Goal: Task Accomplishment & Management: Manage account settings

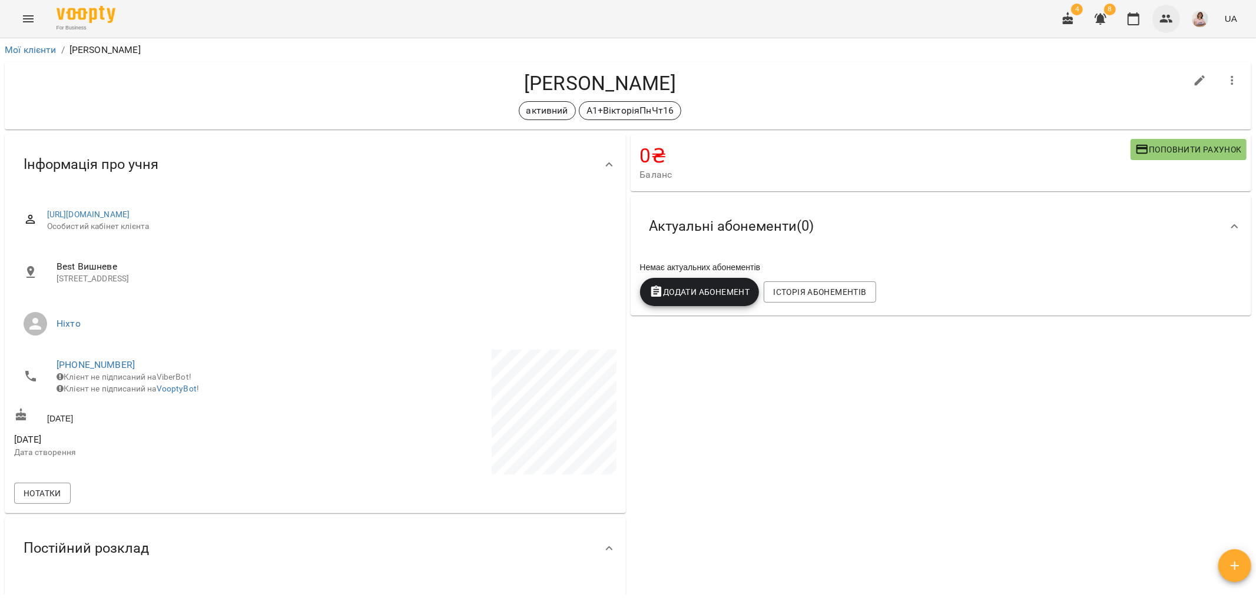
click at [1170, 18] on icon "button" at bounding box center [1166, 19] width 14 height 14
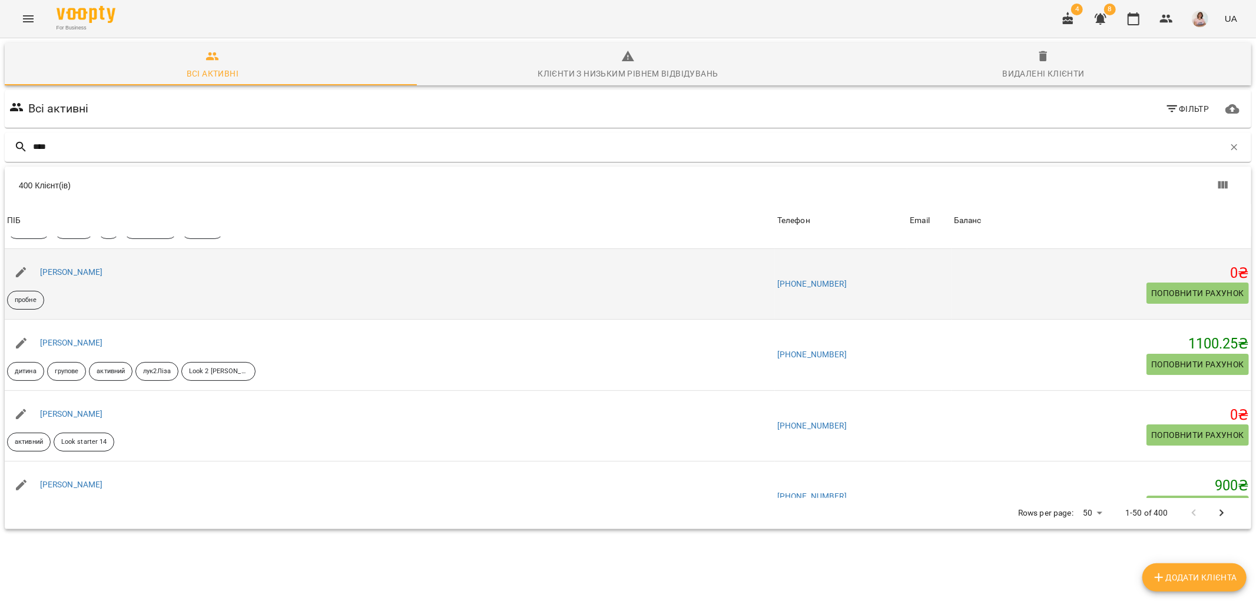
scroll to position [131, 0]
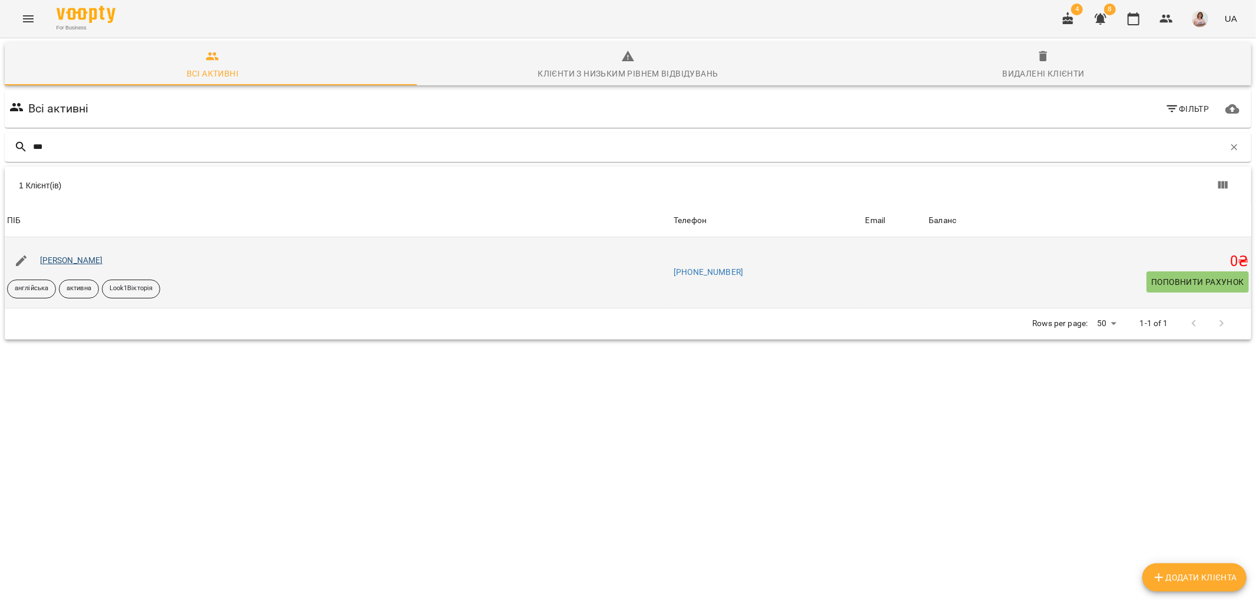
type input "***"
click at [81, 263] on link "[PERSON_NAME]" at bounding box center [71, 260] width 63 height 9
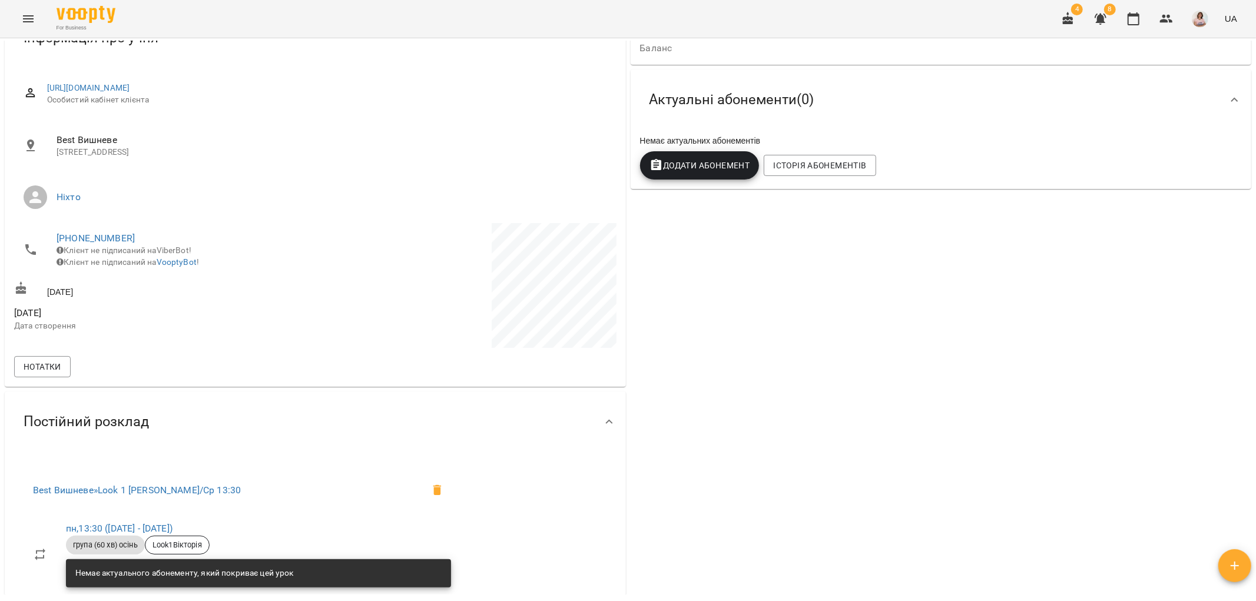
scroll to position [131, 0]
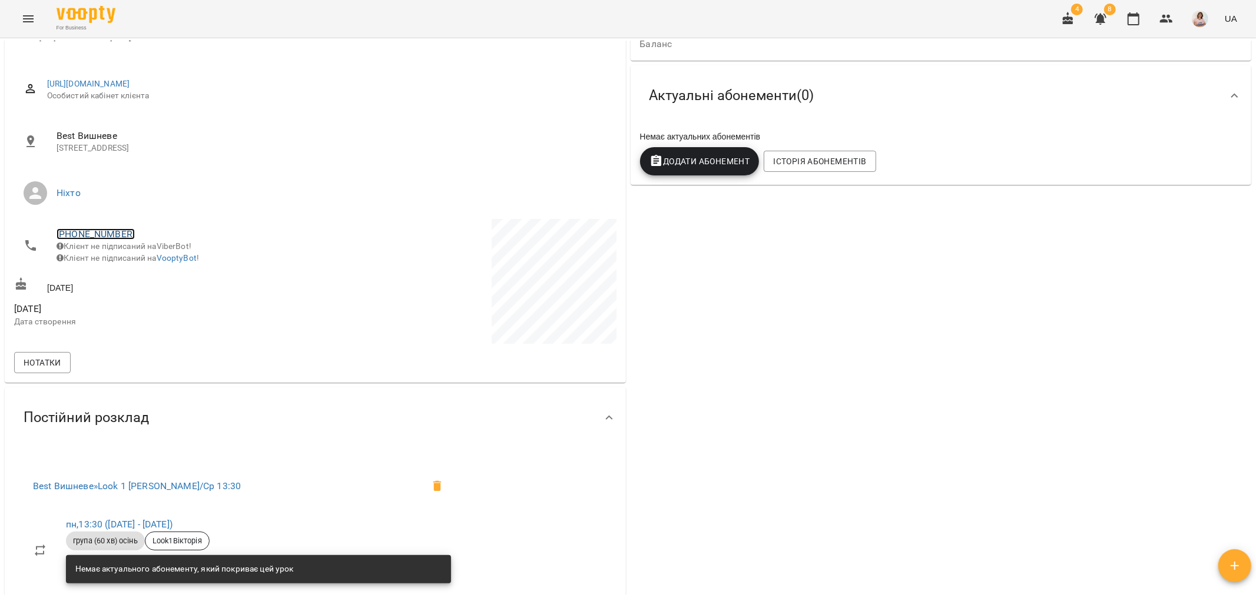
click at [107, 234] on link "[PHONE_NUMBER]" at bounding box center [96, 233] width 78 height 11
click at [148, 254] on img at bounding box center [144, 257] width 18 height 18
click at [750, 549] on div "0 ₴ Баланс Поповнити рахунок -742.5 ₴ Разові Відвідування 0 ₴ Міні група - осін…" at bounding box center [941, 465] width 626 height 929
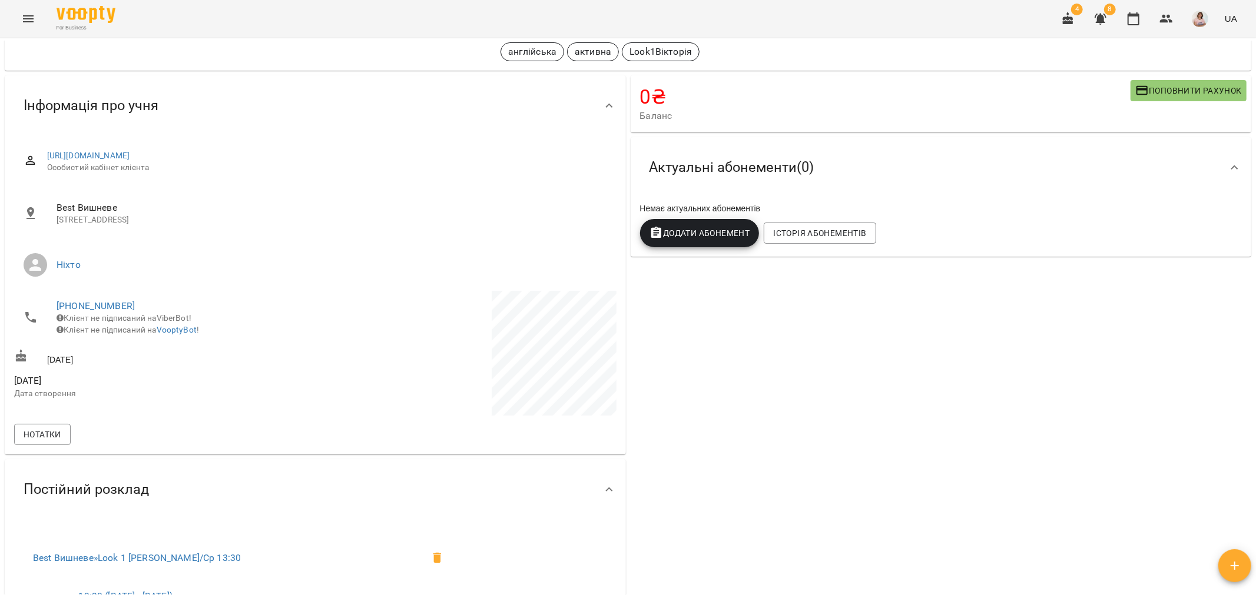
scroll to position [0, 0]
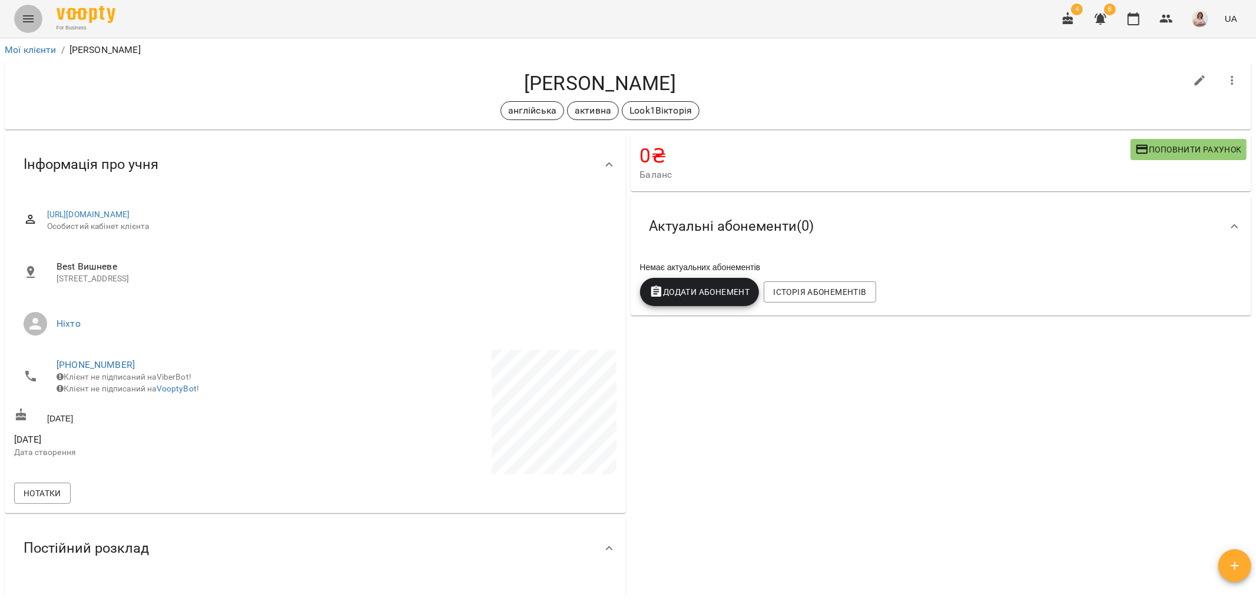
click at [21, 14] on icon "Menu" at bounding box center [28, 19] width 14 height 14
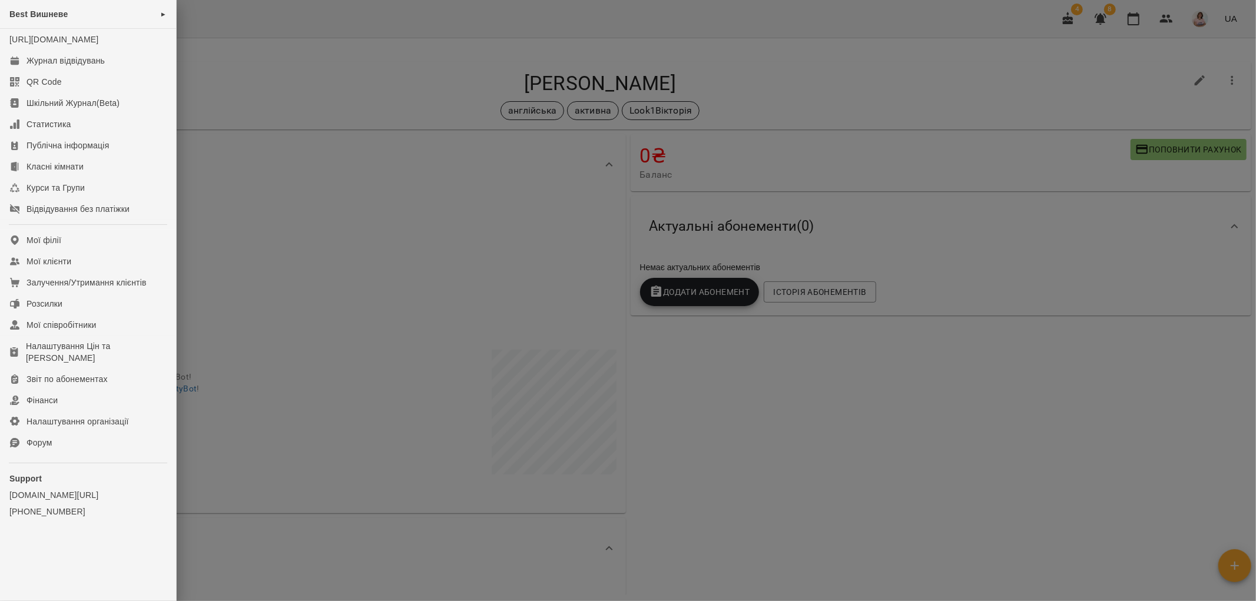
click at [1108, 33] on div at bounding box center [628, 300] width 1256 height 601
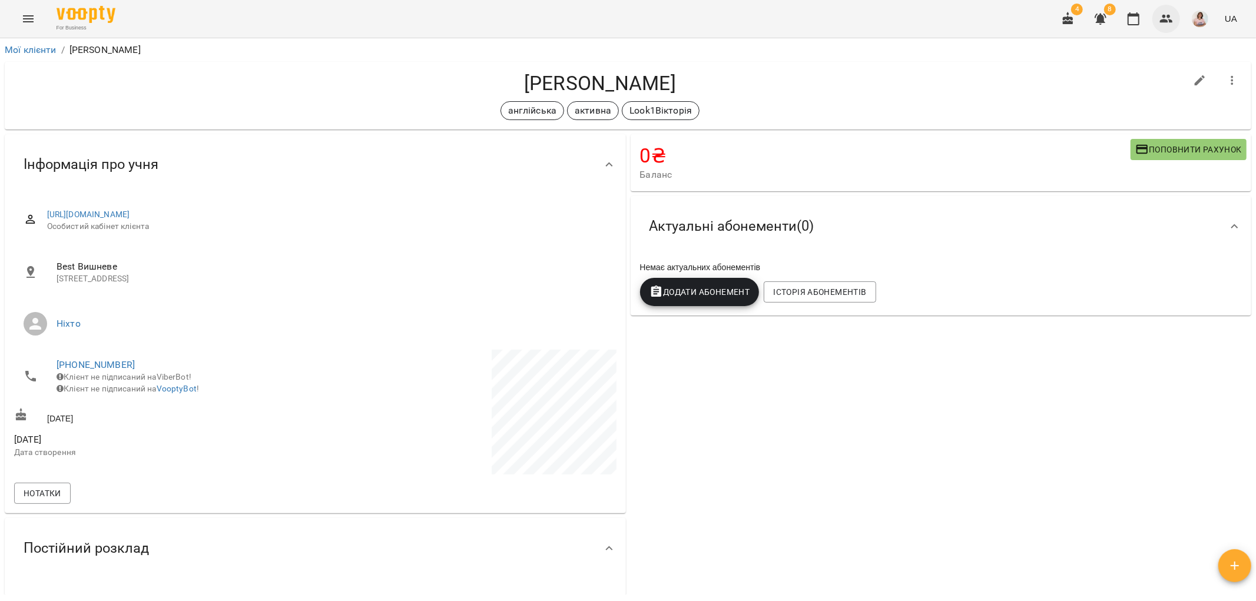
click at [1167, 18] on icon "button" at bounding box center [1166, 19] width 14 height 14
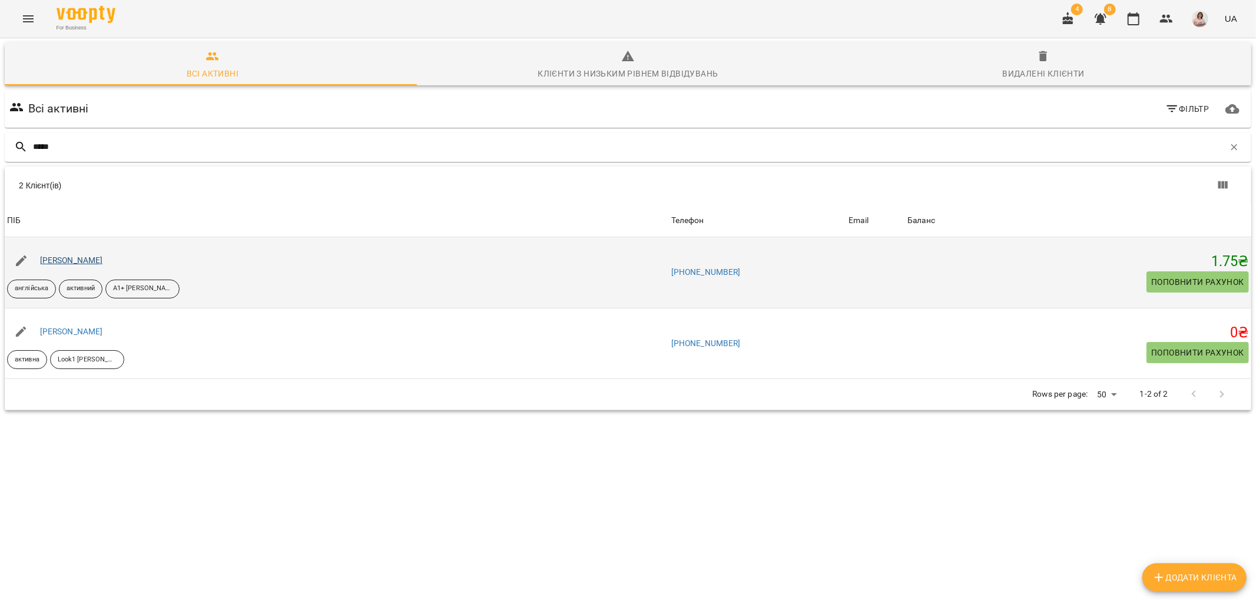
type input "*****"
click at [100, 261] on link "[PERSON_NAME]" at bounding box center [71, 260] width 63 height 9
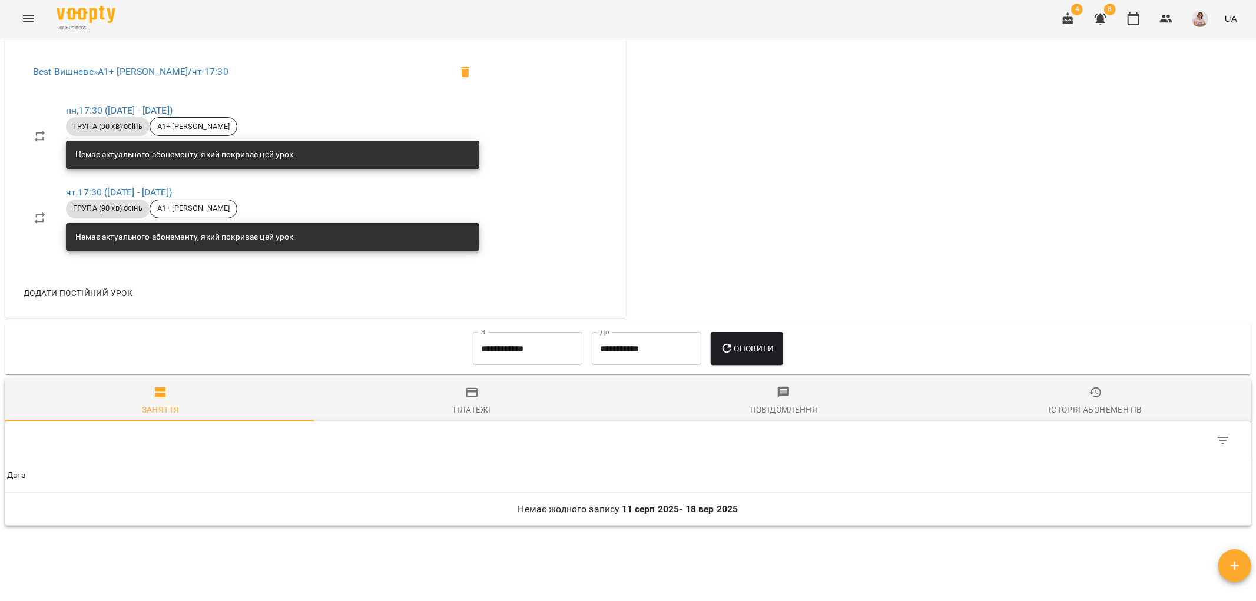
scroll to position [589, 0]
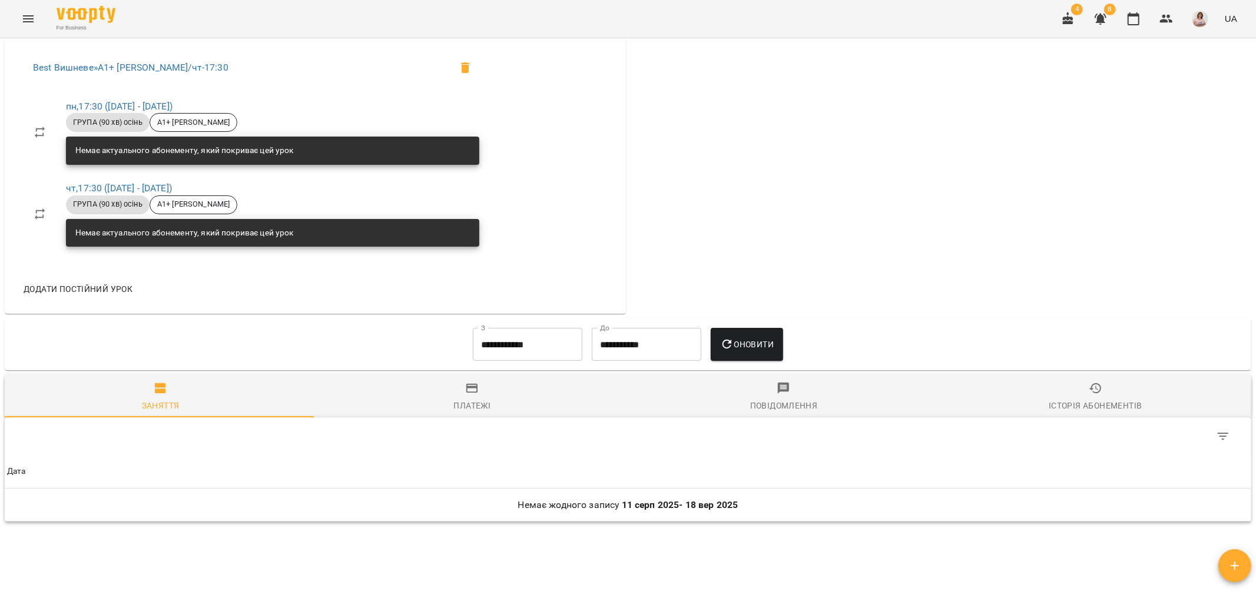
click at [472, 405] on span "Платежі" at bounding box center [471, 398] width 297 height 32
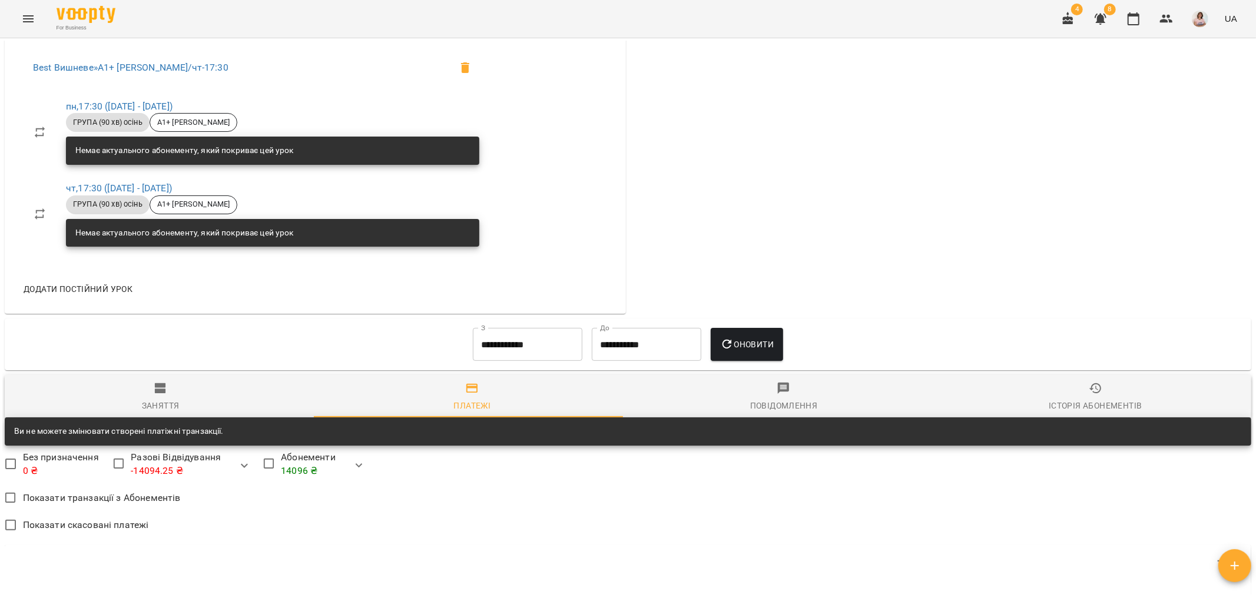
click at [549, 350] on input "**********" at bounding box center [528, 344] width 110 height 33
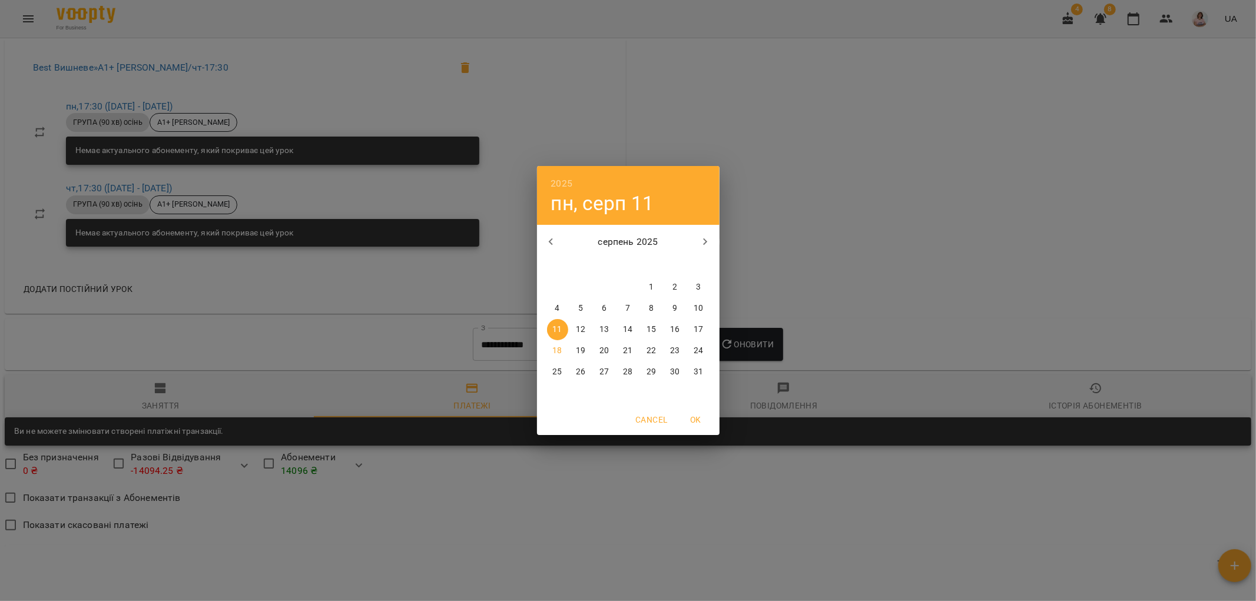
click at [552, 241] on icon "button" at bounding box center [551, 242] width 14 height 14
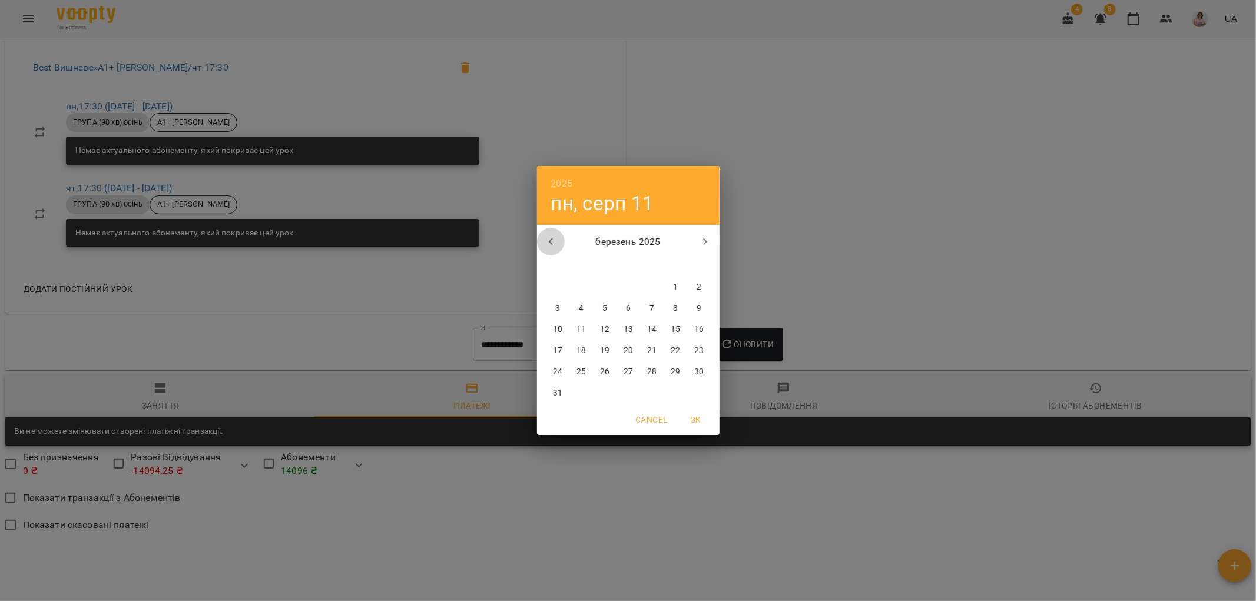
click at [552, 241] on icon "button" at bounding box center [551, 242] width 14 height 14
click at [553, 240] on icon "button" at bounding box center [551, 242] width 14 height 14
click at [739, 460] on div "2025 пн, серп [DATE] вт ср чт пт сб нд 25 26 27 28 29 30 1 2 3 4 5 6 7 8 9 10 1…" at bounding box center [628, 300] width 1256 height 601
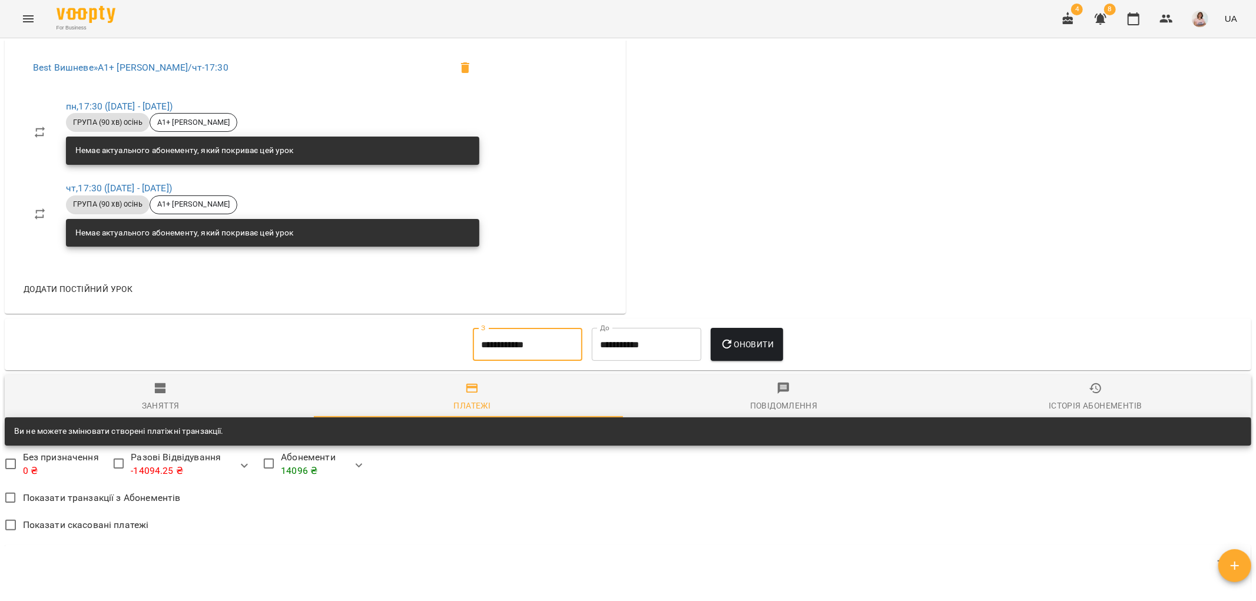
click at [519, 351] on input "**********" at bounding box center [528, 344] width 110 height 33
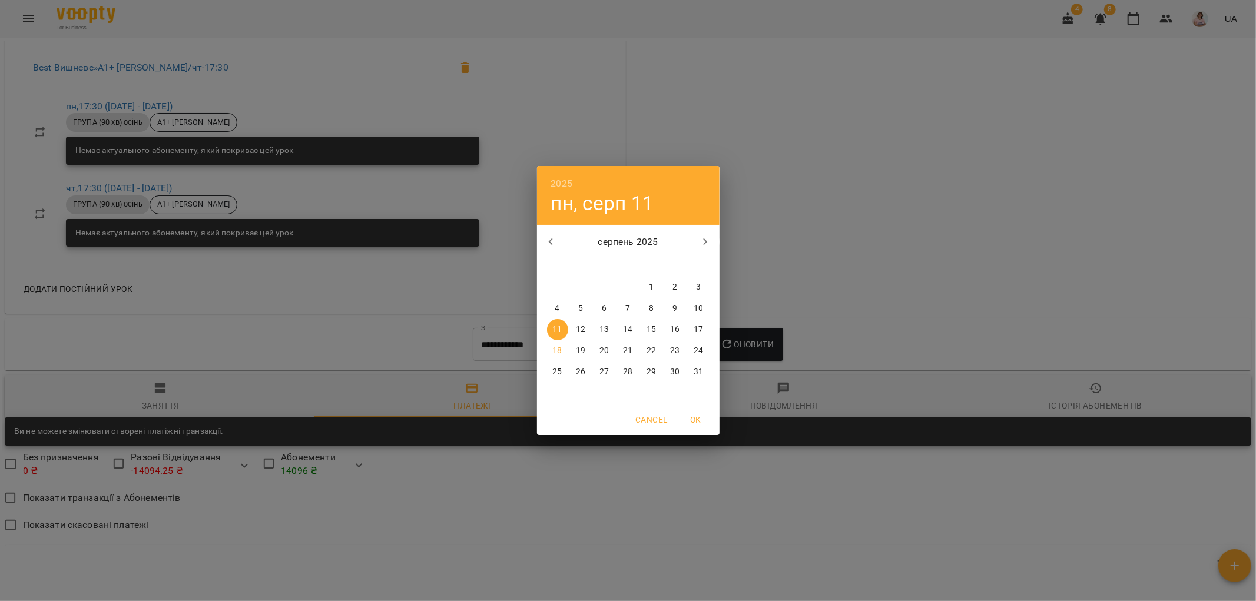
click at [555, 238] on icon "button" at bounding box center [551, 242] width 14 height 14
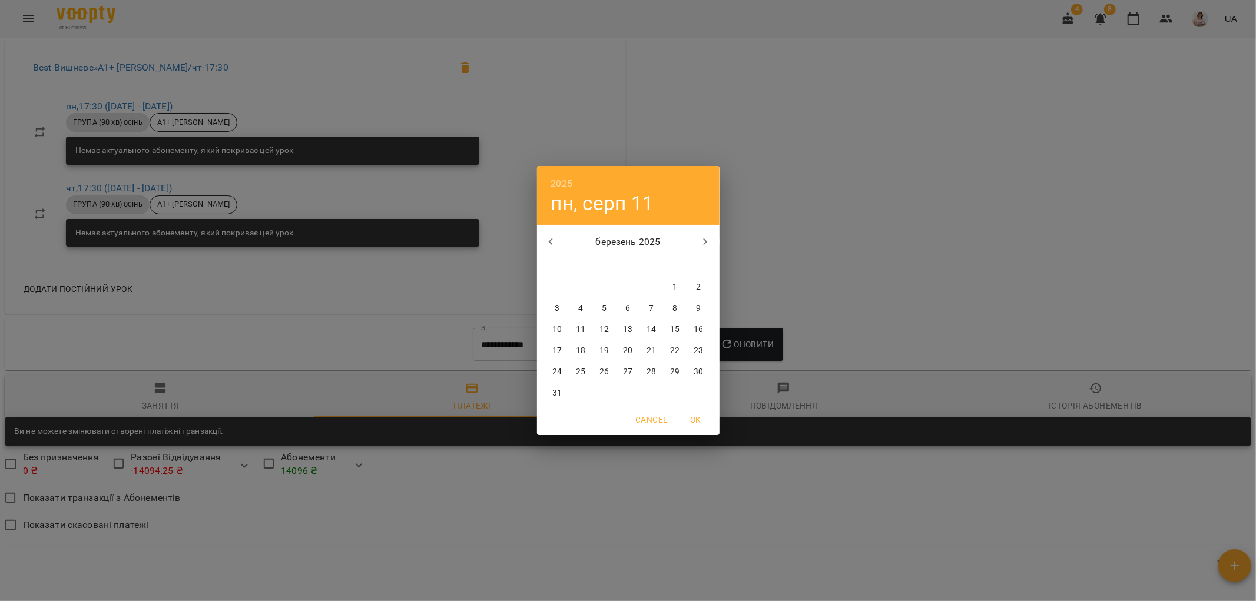
click at [555, 238] on icon "button" at bounding box center [551, 242] width 14 height 14
click at [557, 246] on icon "button" at bounding box center [551, 242] width 14 height 14
click at [695, 288] on span "1" at bounding box center [698, 287] width 21 height 12
type input "**********"
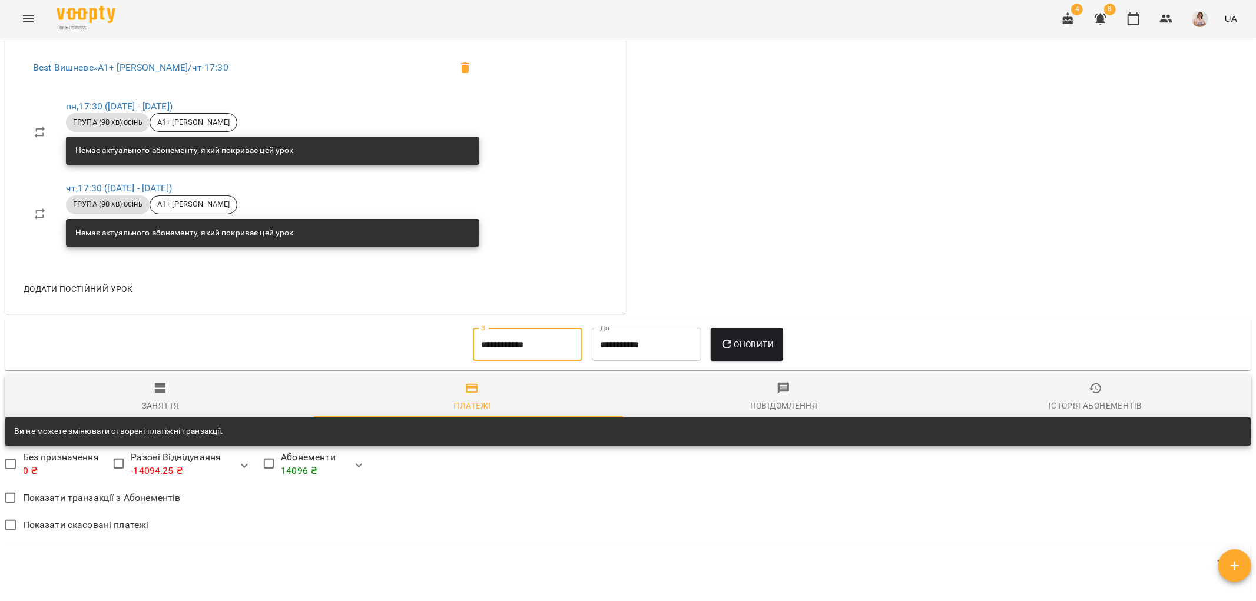
click at [742, 344] on button "Оновити" at bounding box center [747, 344] width 72 height 33
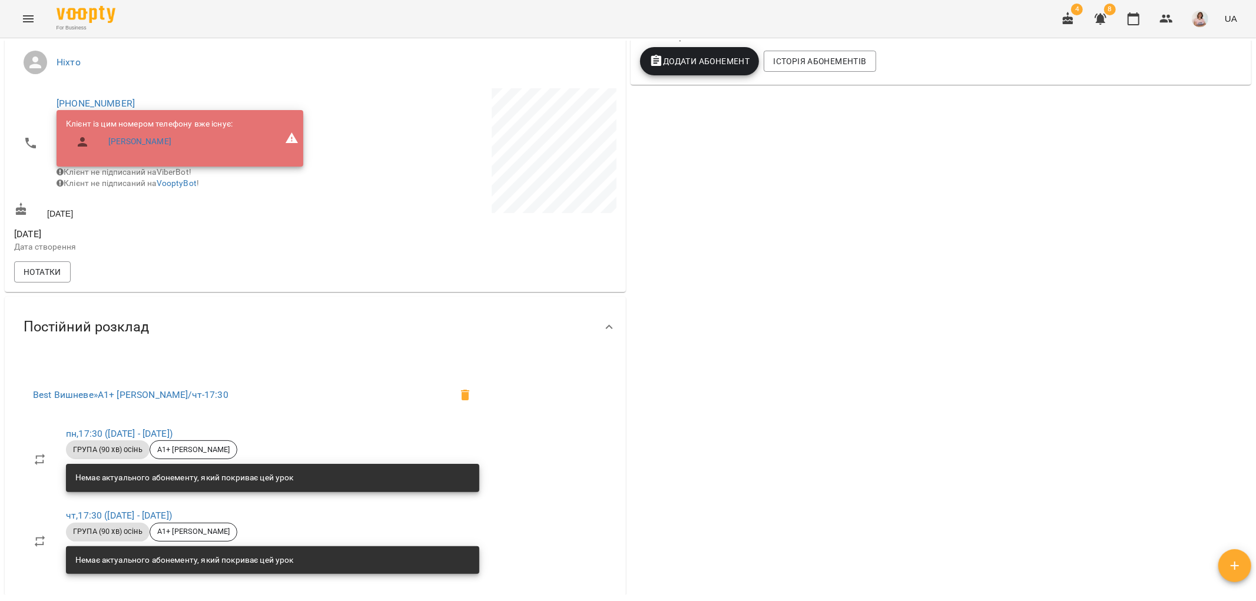
scroll to position [0, 0]
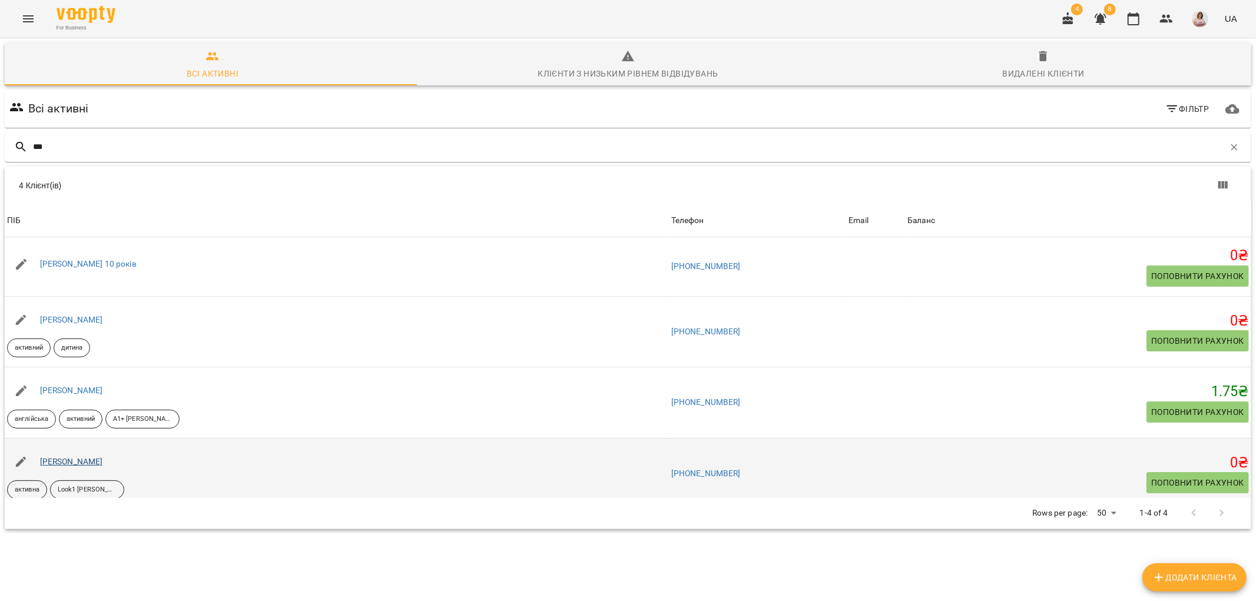
type input "***"
click at [81, 458] on link "[PERSON_NAME]" at bounding box center [71, 461] width 63 height 9
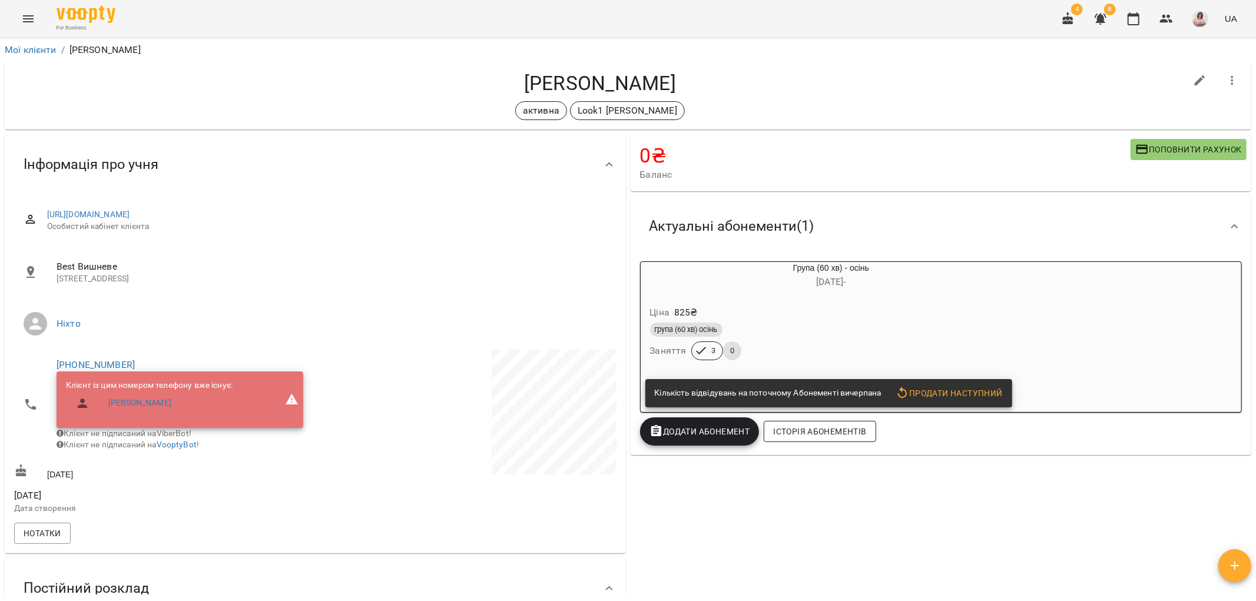
click at [805, 425] on button "Історія абонементів" at bounding box center [820, 431] width 112 height 21
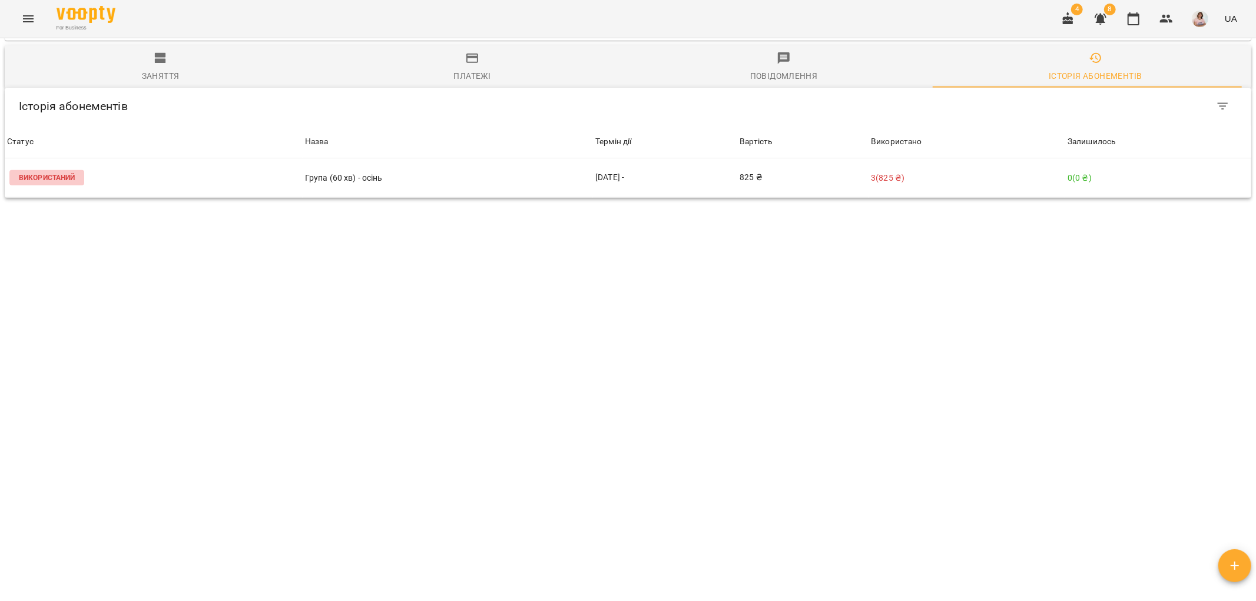
scroll to position [602, 0]
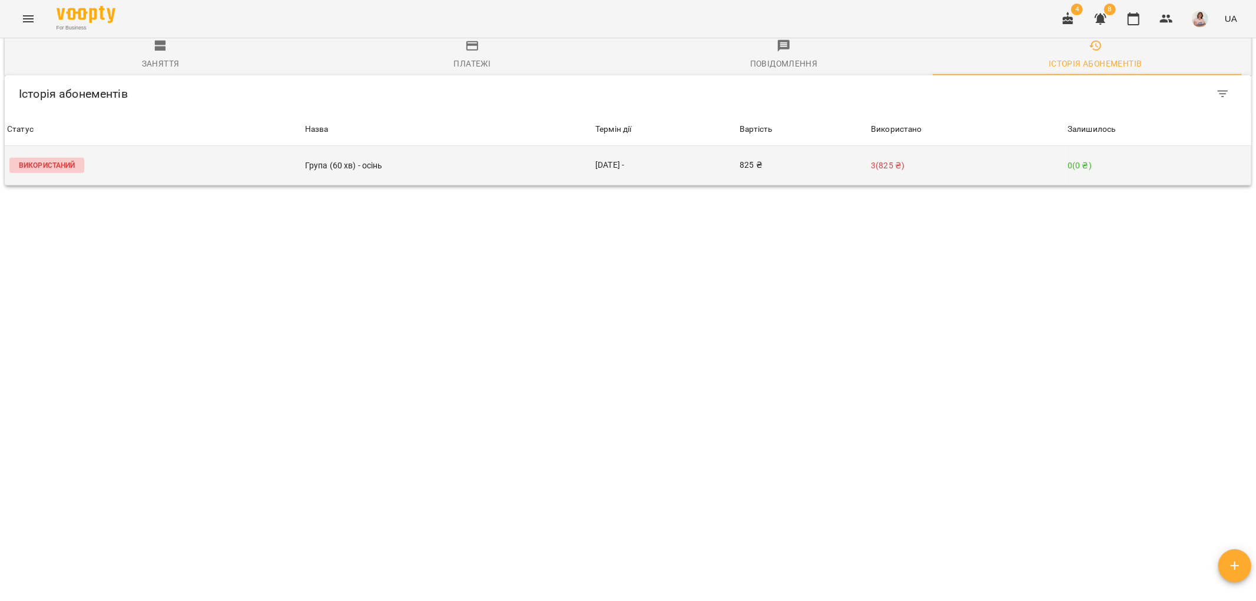
click at [585, 146] on td "Група (60 хв) - осінь" at bounding box center [448, 165] width 290 height 39
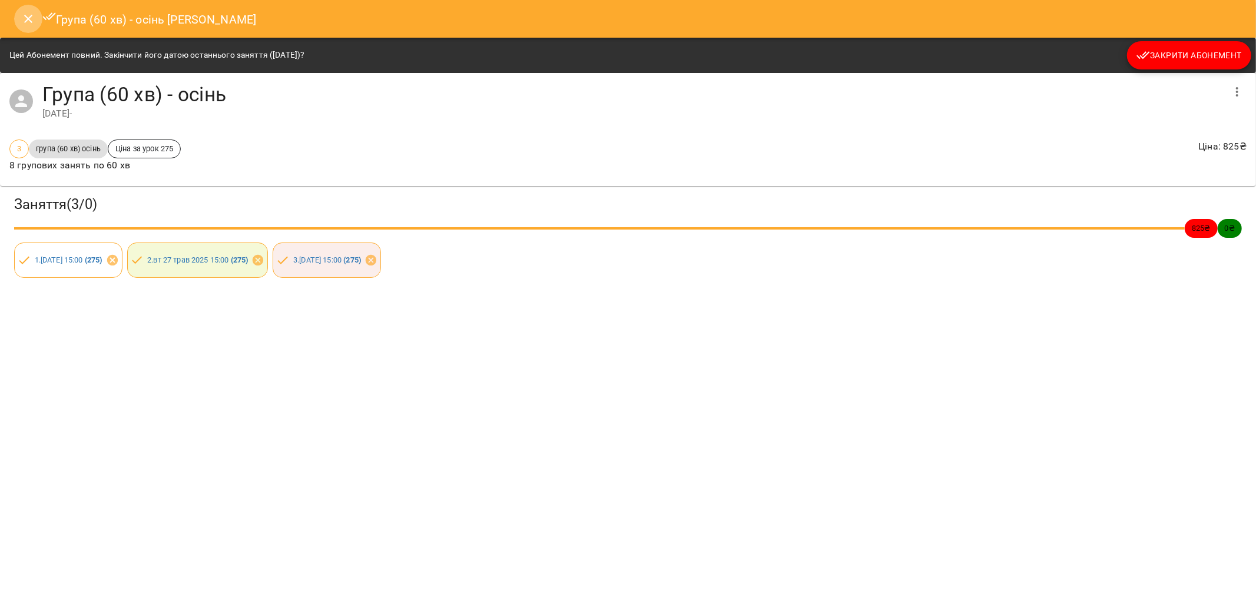
click at [28, 18] on icon "Close" at bounding box center [28, 19] width 14 height 14
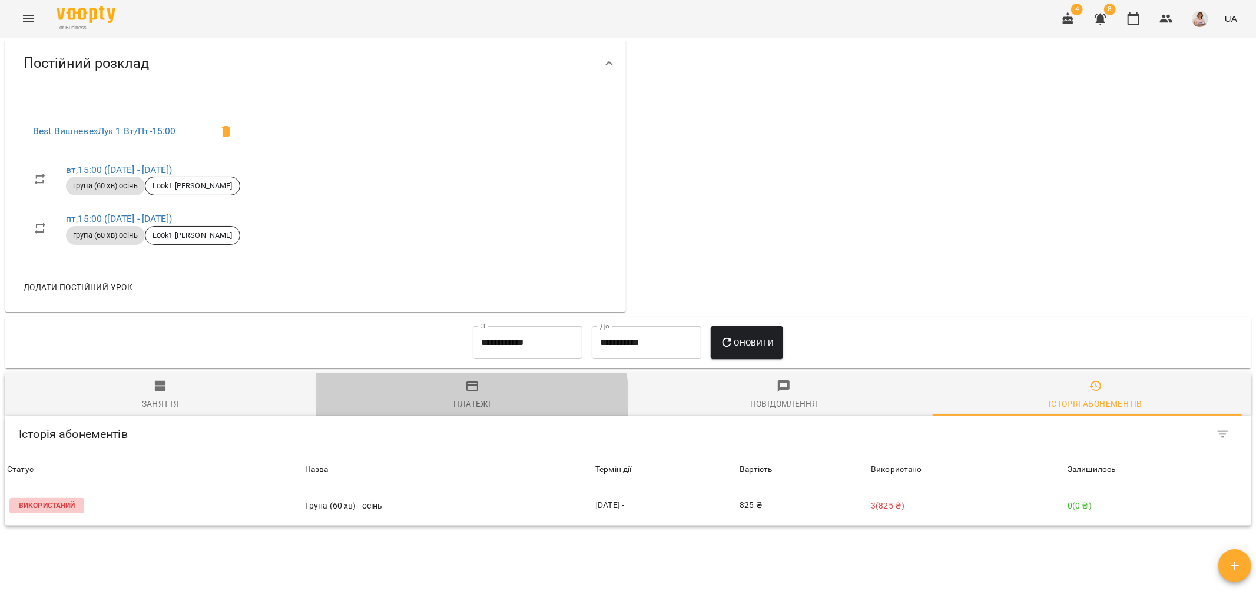
click at [468, 397] on div "Платежі" at bounding box center [472, 404] width 37 height 14
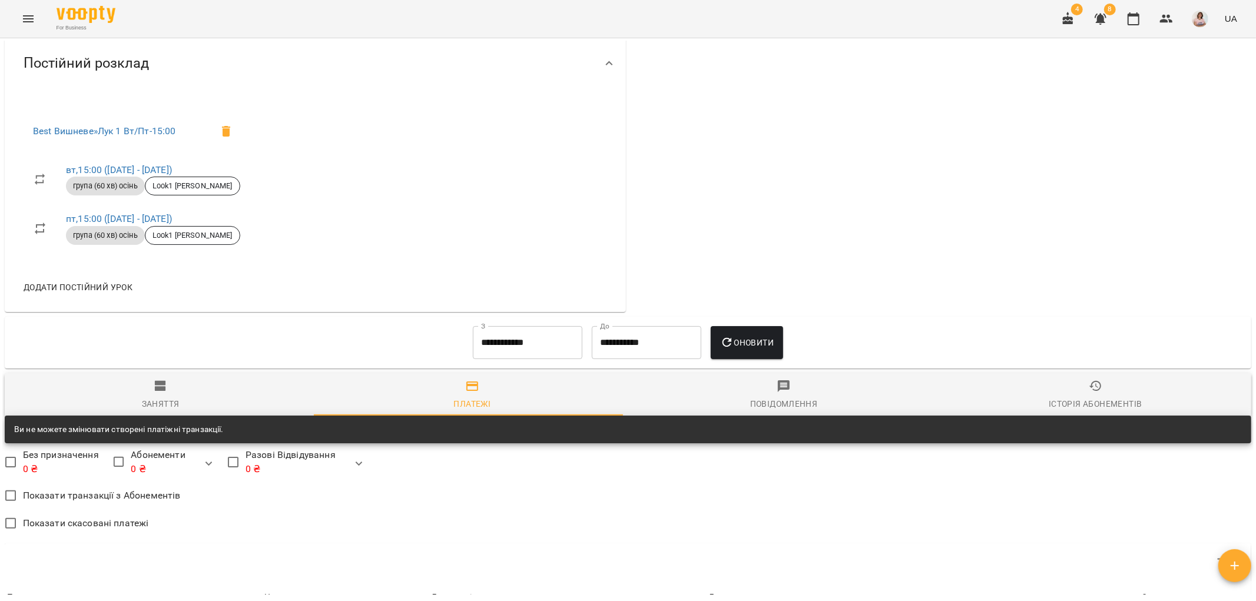
click at [538, 326] on input "**********" at bounding box center [528, 342] width 110 height 33
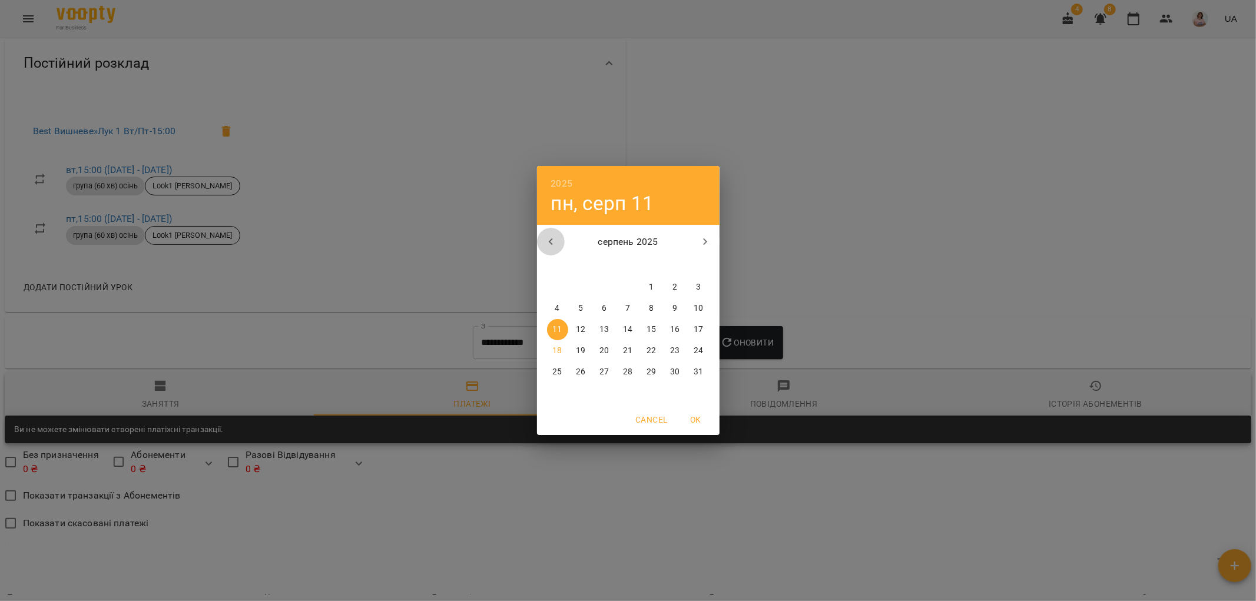
click at [546, 235] on icon "button" at bounding box center [551, 242] width 14 height 14
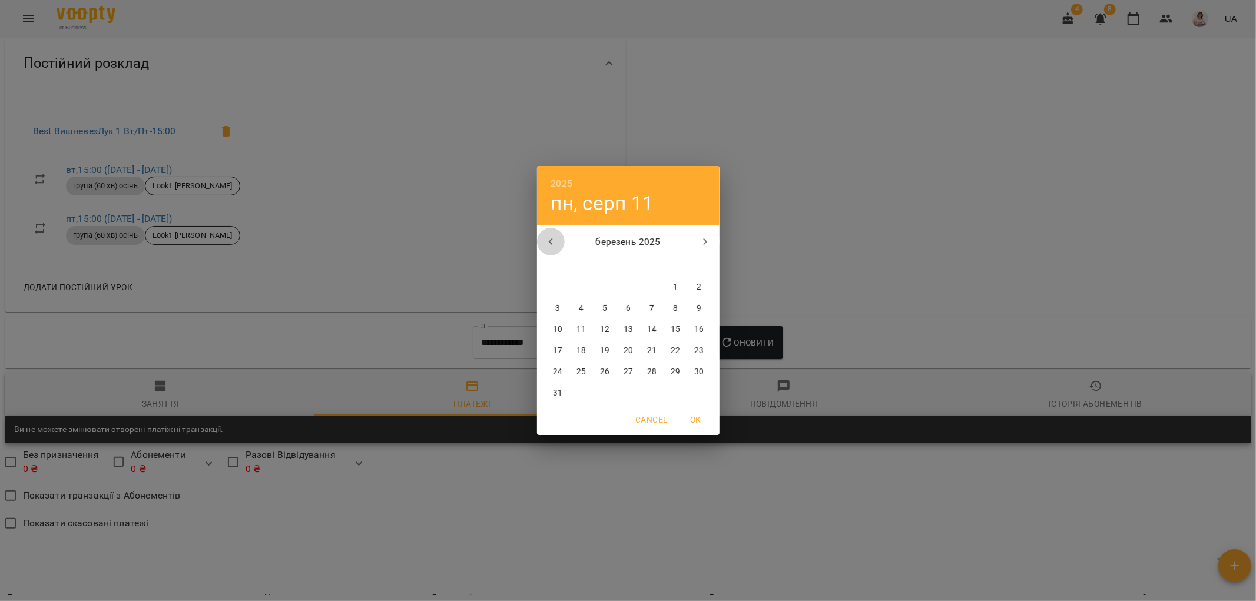
click at [546, 235] on icon "button" at bounding box center [551, 242] width 14 height 14
click at [674, 296] on button "1" at bounding box center [675, 287] width 21 height 21
type input "**********"
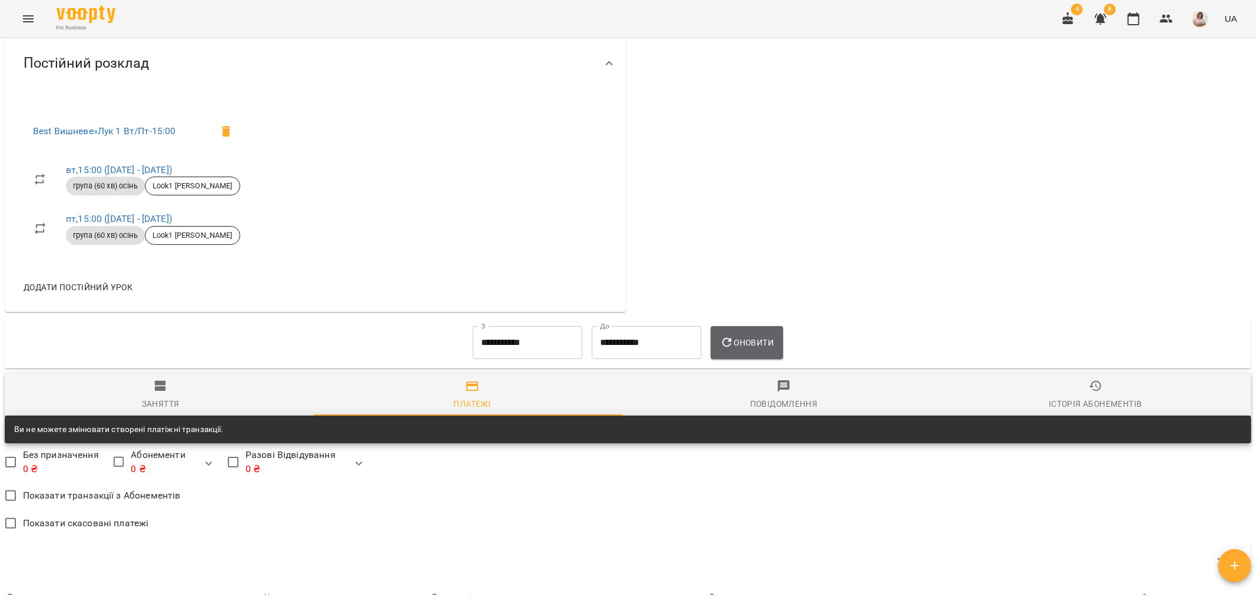
click at [757, 326] on button "Оновити" at bounding box center [747, 342] width 72 height 33
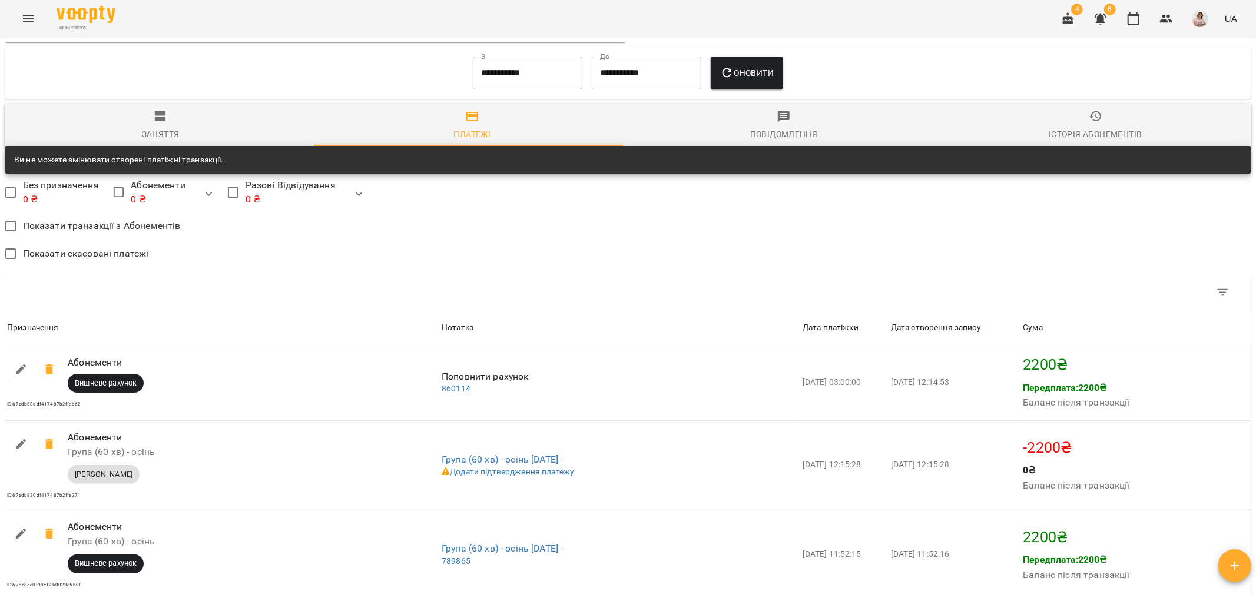
scroll to position [721, 0]
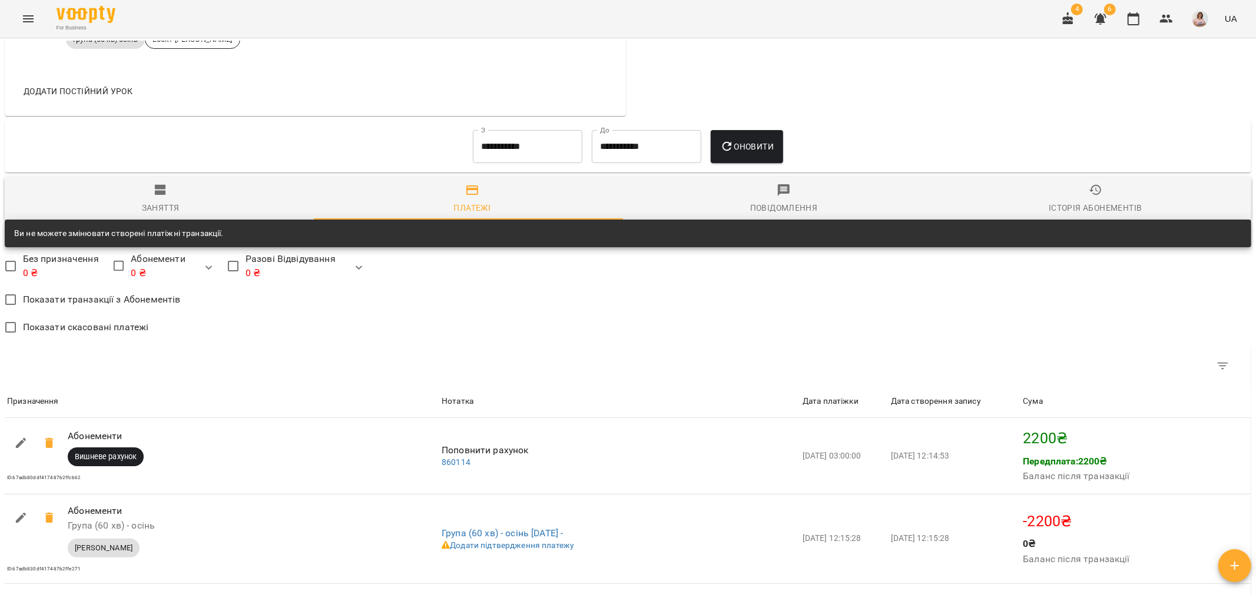
click at [18, 14] on button "Menu" at bounding box center [28, 19] width 28 height 28
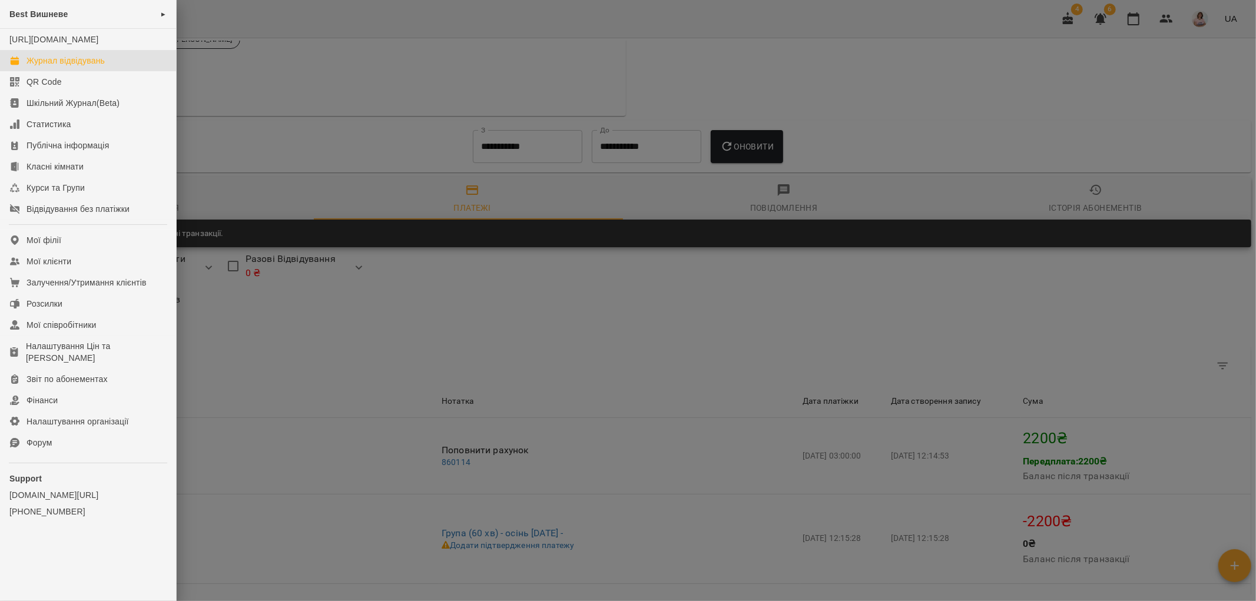
click at [91, 67] on div "Журнал відвідувань" at bounding box center [65, 61] width 78 height 12
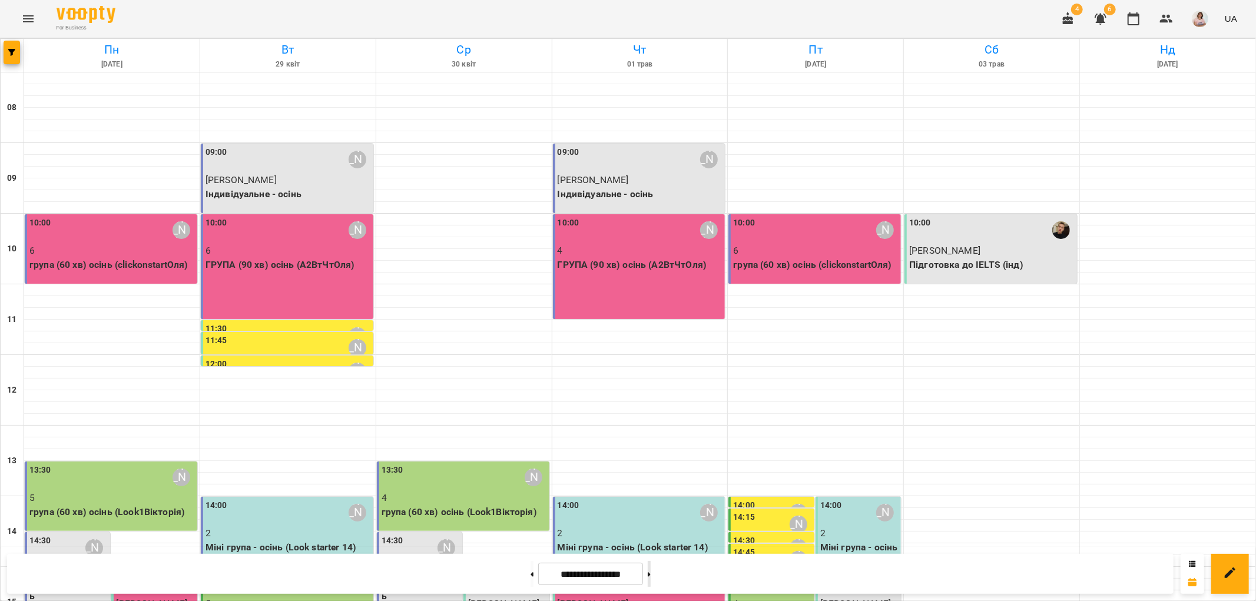
click at [651, 572] on button at bounding box center [649, 574] width 3 height 26
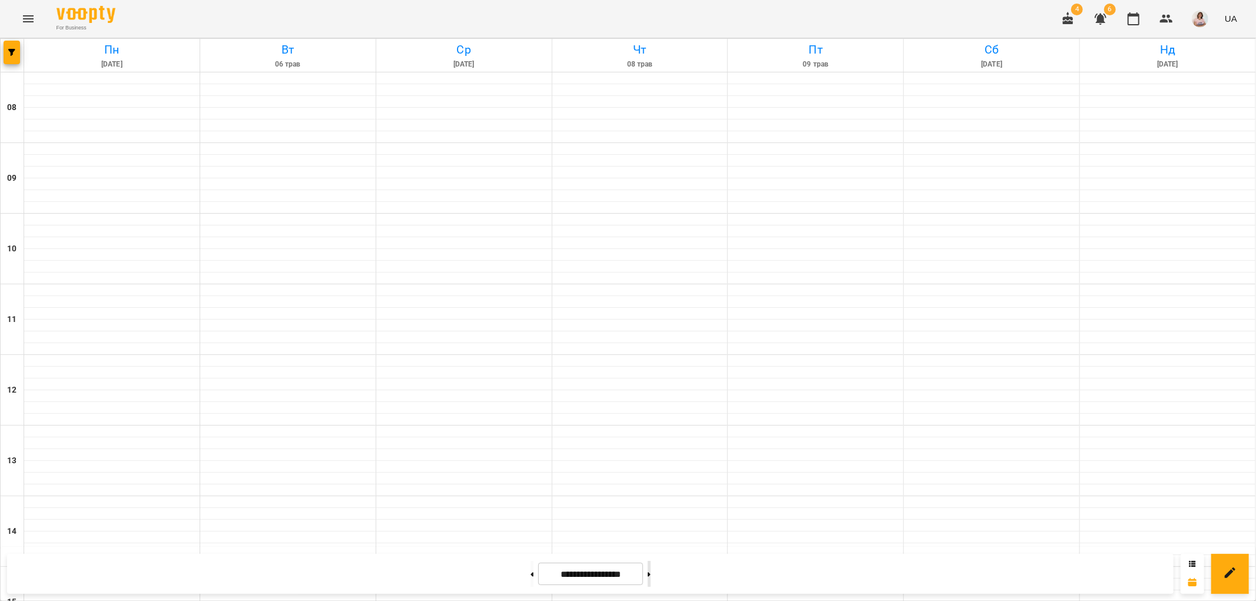
click at [651, 571] on button at bounding box center [649, 574] width 3 height 26
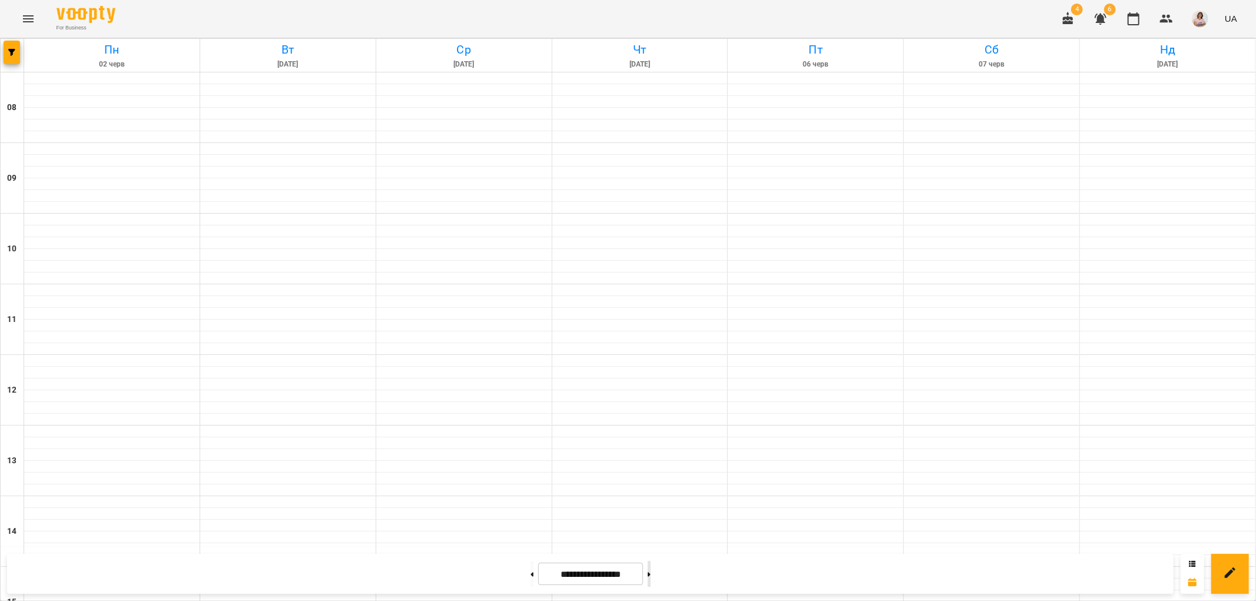
click at [651, 571] on button at bounding box center [649, 574] width 3 height 26
click at [651, 570] on button at bounding box center [649, 574] width 3 height 26
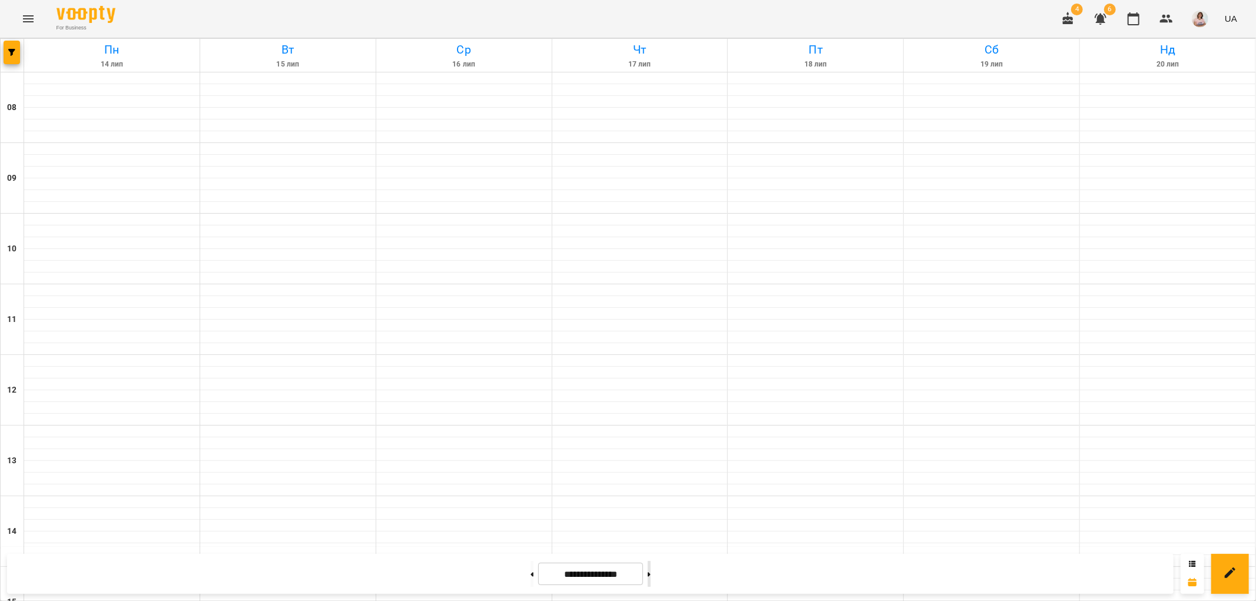
click at [651, 570] on button at bounding box center [649, 574] width 3 height 26
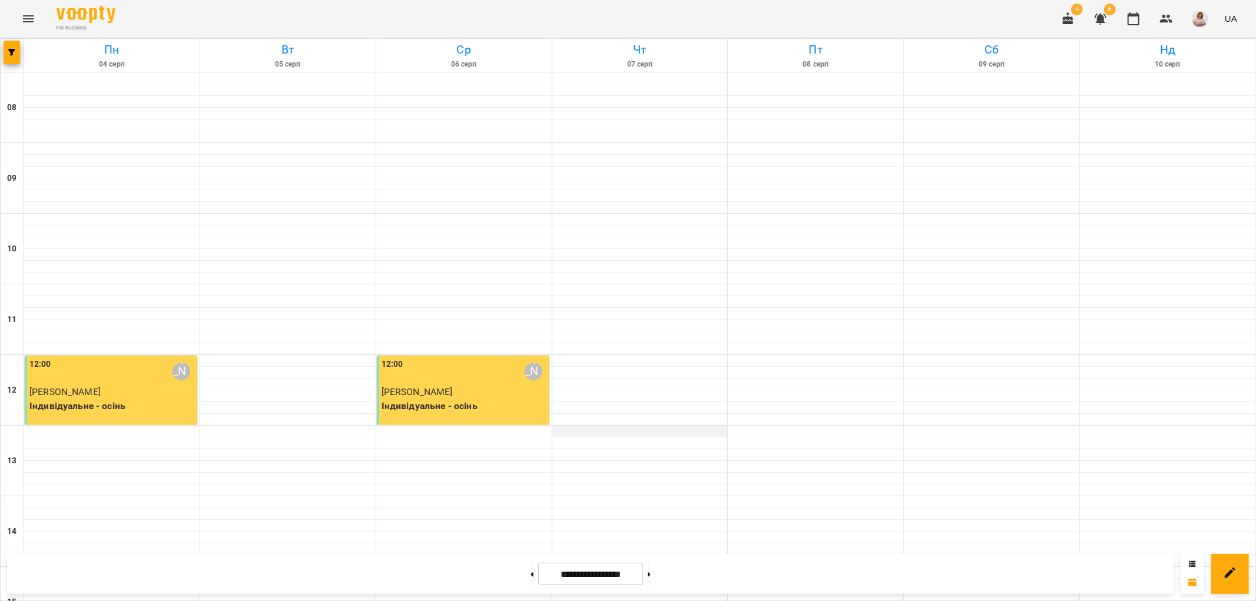
scroll to position [327, 0]
click at [651, 575] on button at bounding box center [649, 574] width 3 height 26
type input "**********"
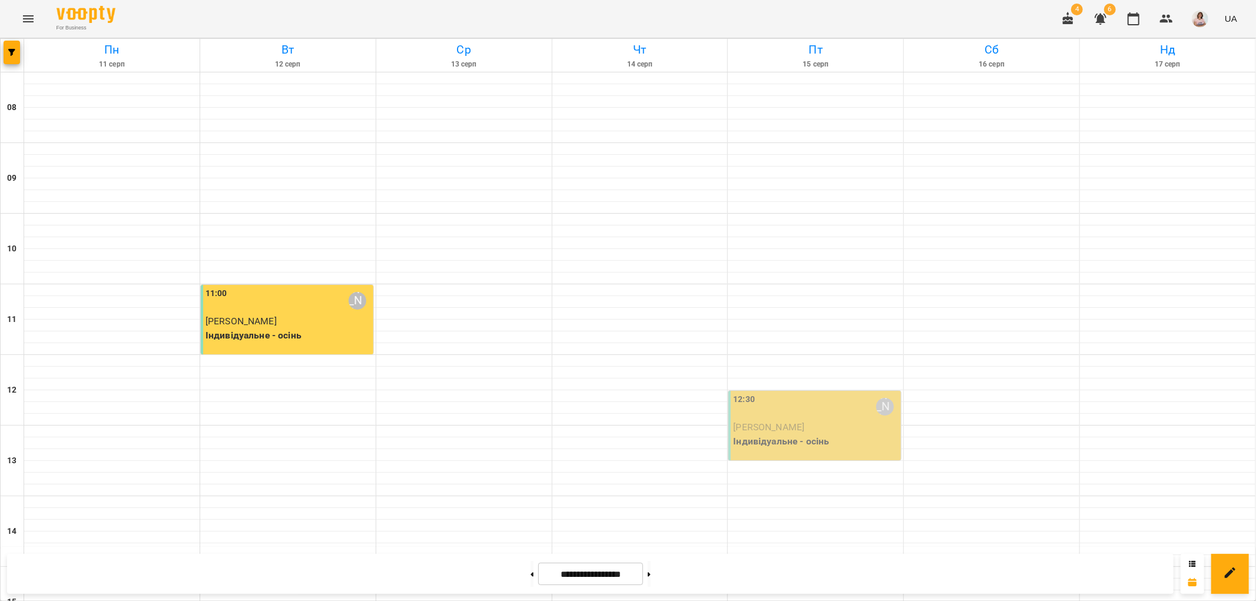
scroll to position [513, 0]
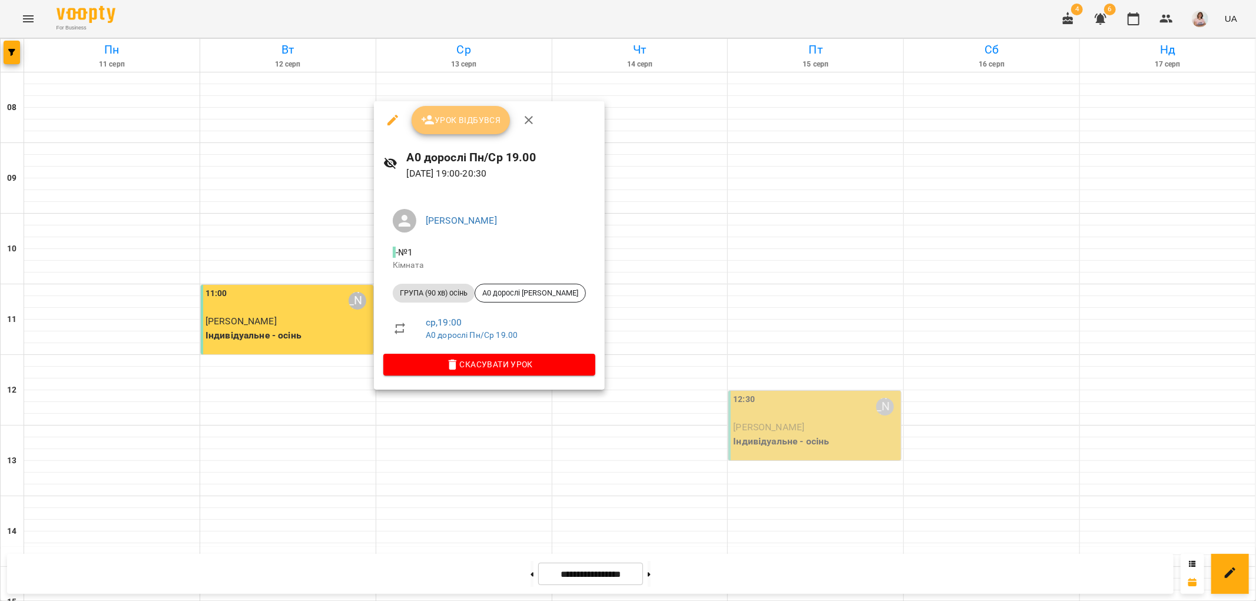
click at [472, 119] on span "Урок відбувся" at bounding box center [461, 120] width 80 height 14
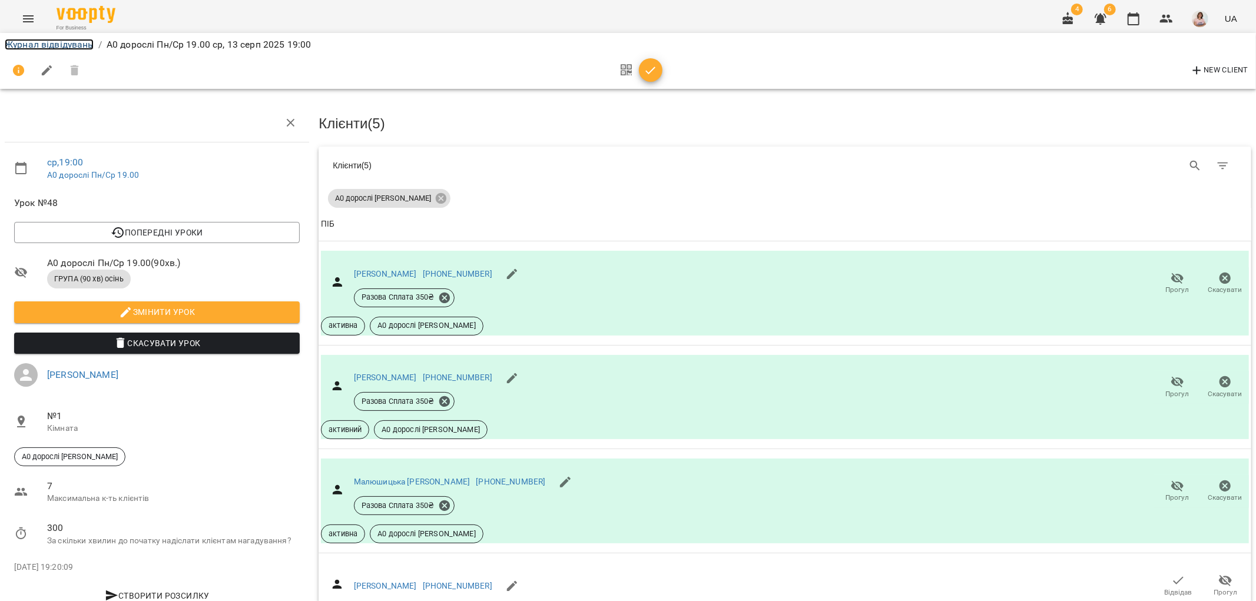
click at [55, 45] on link "Журнал відвідувань" at bounding box center [49, 44] width 89 height 11
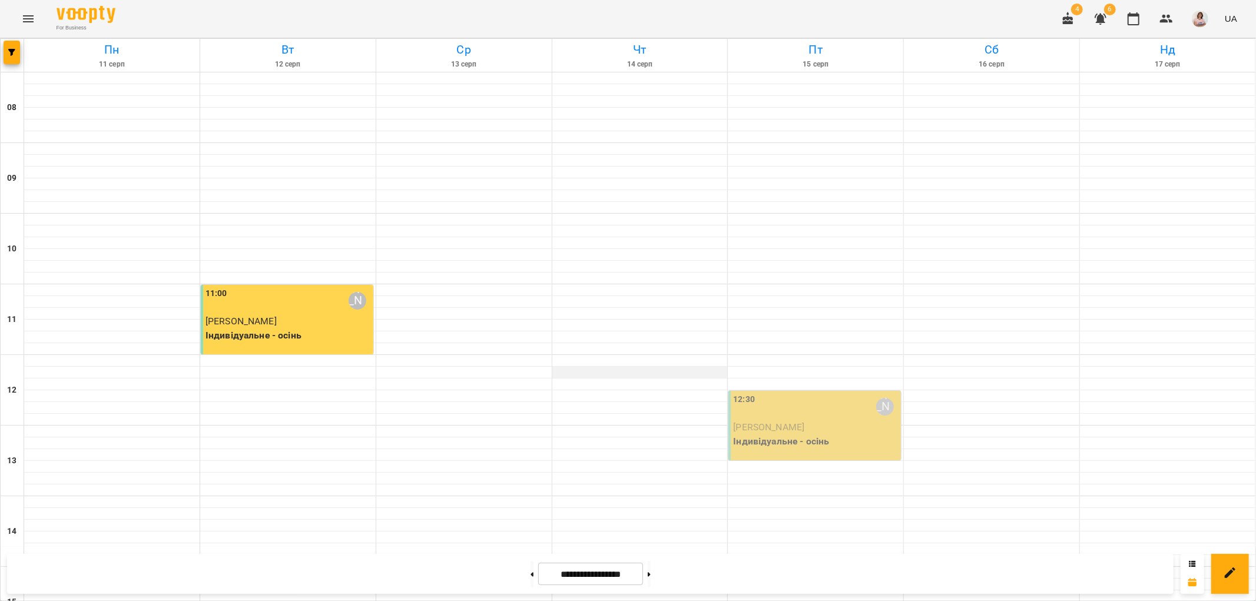
scroll to position [196, 0]
click at [651, 573] on button at bounding box center [649, 574] width 3 height 26
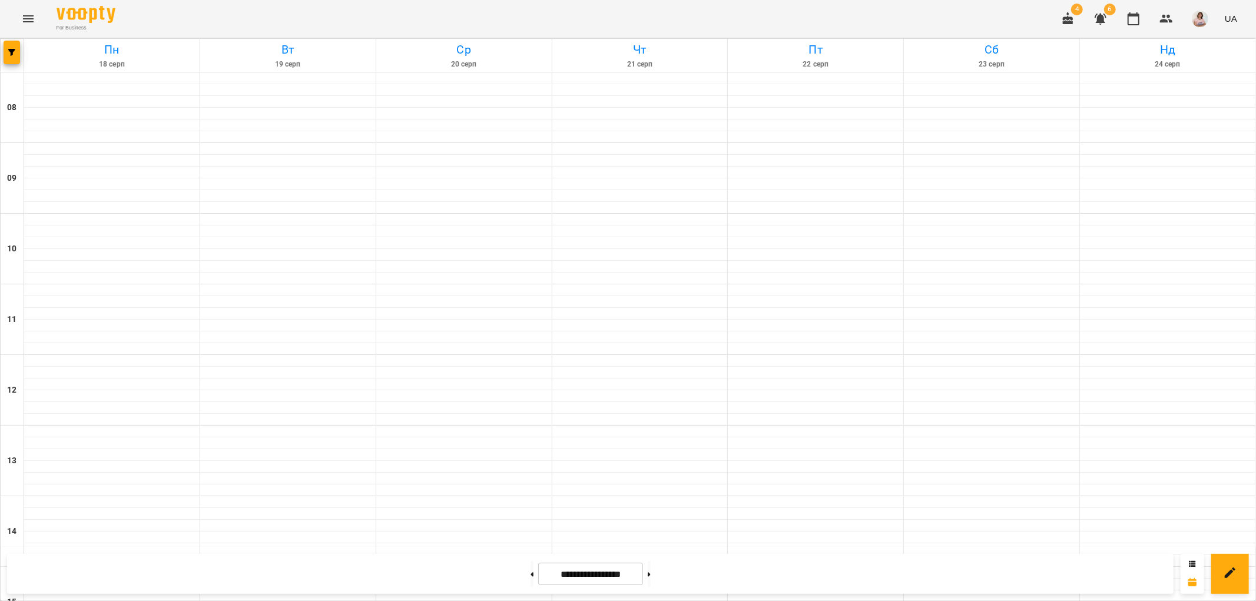
scroll to position [513, 0]
click at [651, 571] on button at bounding box center [649, 574] width 3 height 26
type input "**********"
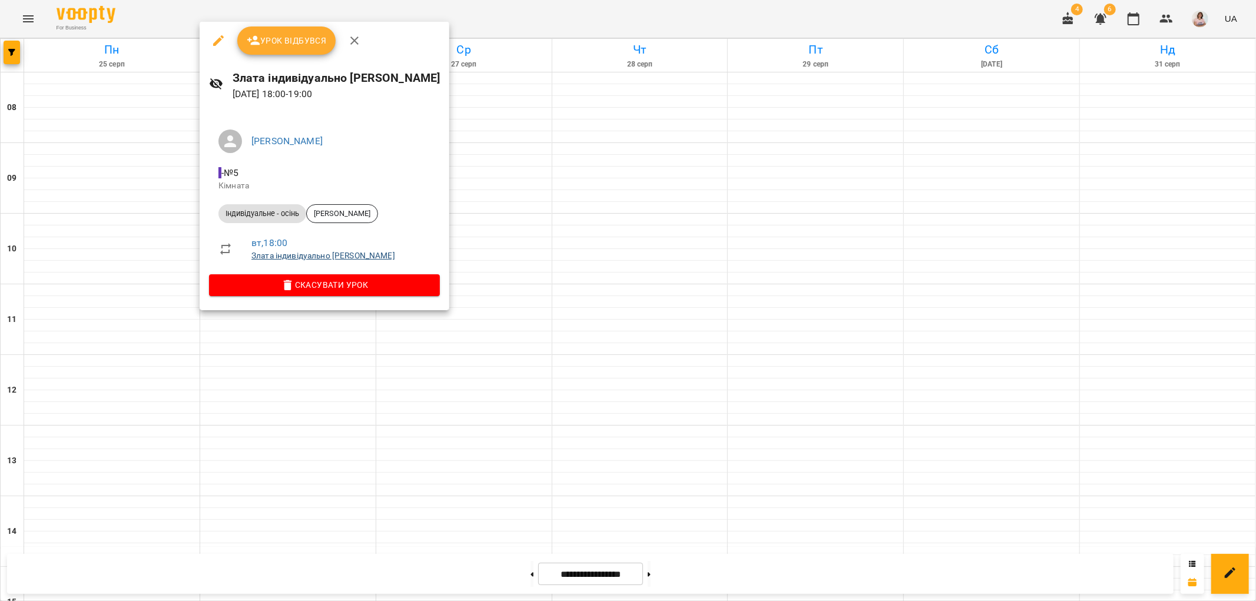
click at [332, 257] on link "Злата індивідуально [PERSON_NAME]" at bounding box center [323, 255] width 144 height 9
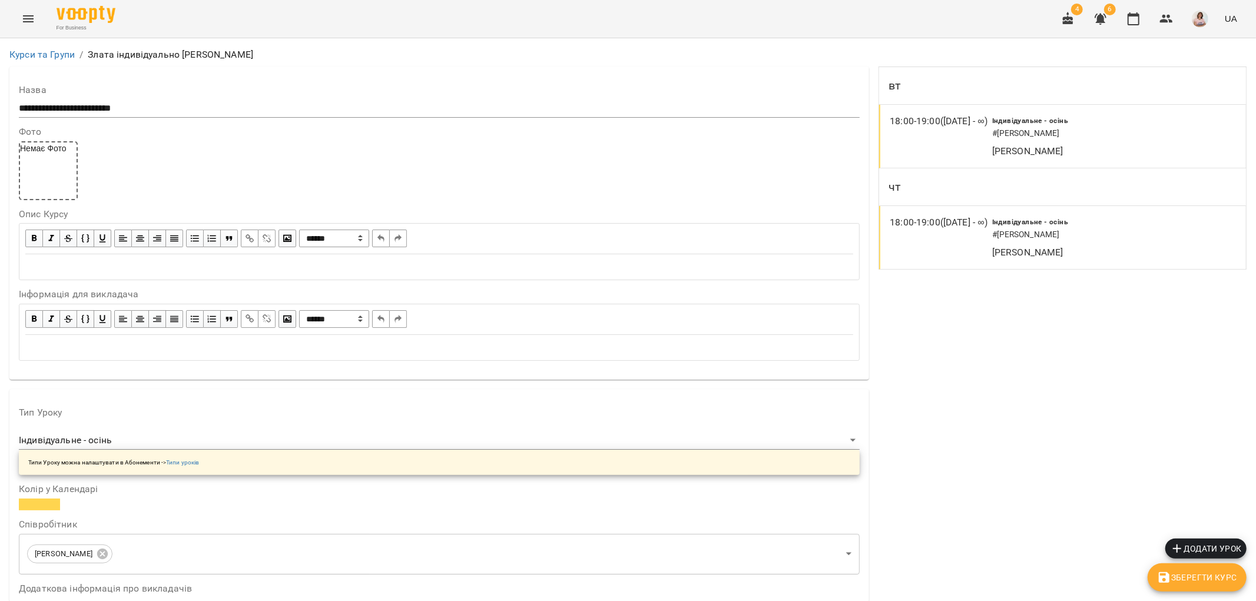
scroll to position [654, 0]
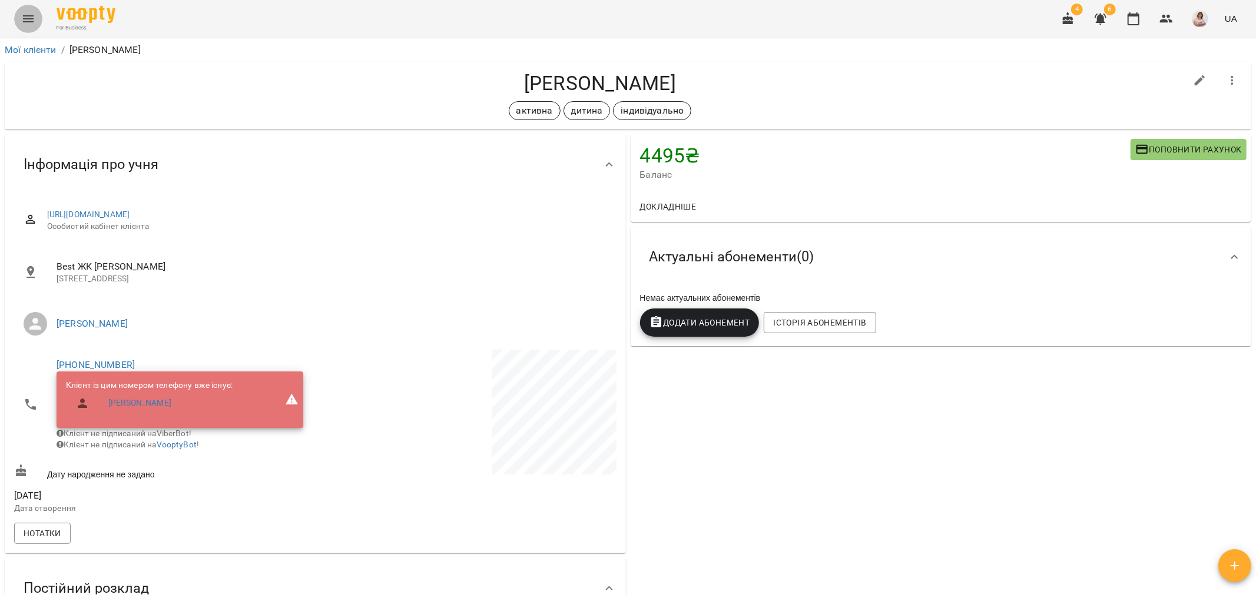
click at [21, 16] on icon "Menu" at bounding box center [28, 19] width 14 height 14
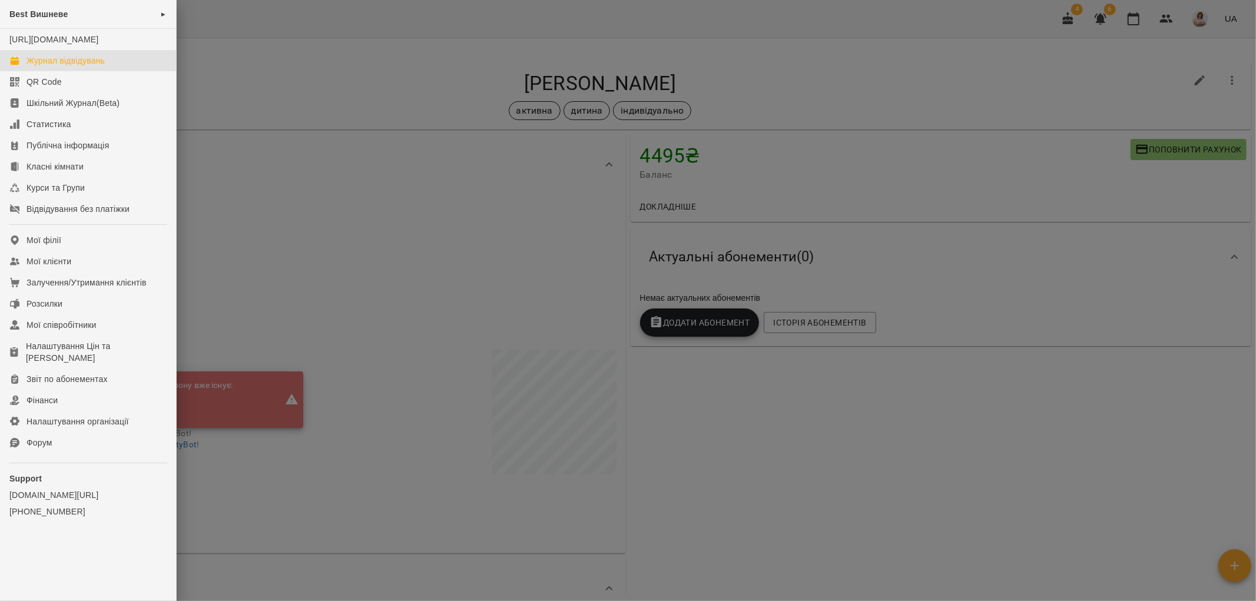
click at [65, 67] on div "Журнал відвідувань" at bounding box center [65, 61] width 78 height 12
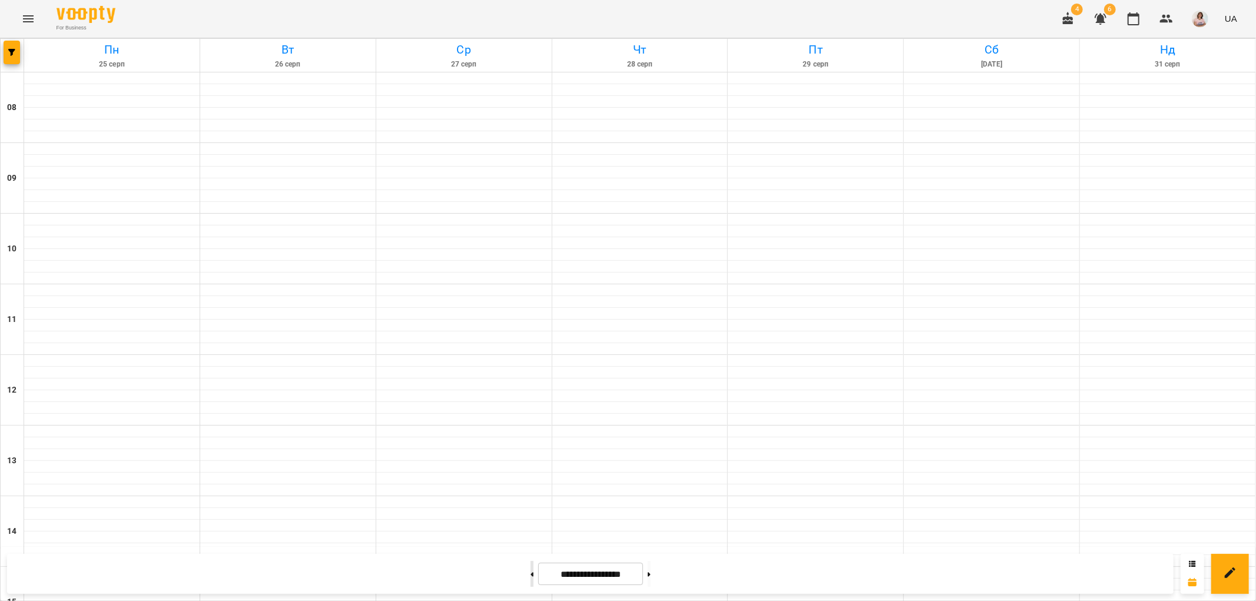
click at [530, 577] on button at bounding box center [531, 574] width 3 height 26
type input "**********"
click at [25, 19] on icon "Menu" at bounding box center [28, 19] width 14 height 14
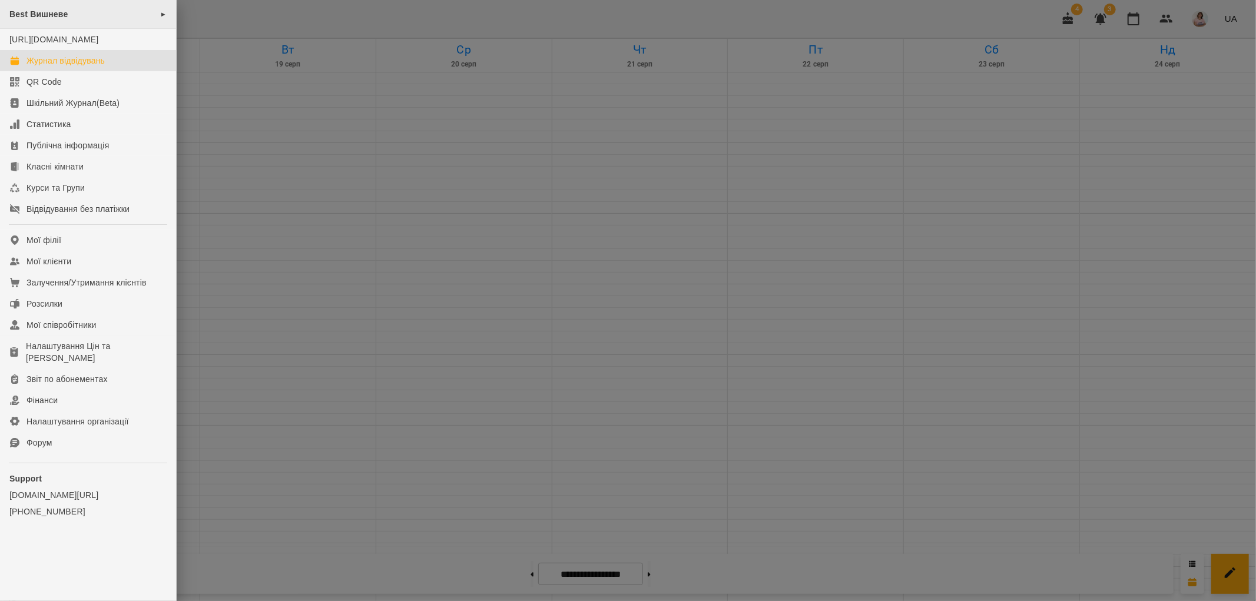
click at [124, 12] on div "Best Вишневе ►" at bounding box center [88, 14] width 176 height 29
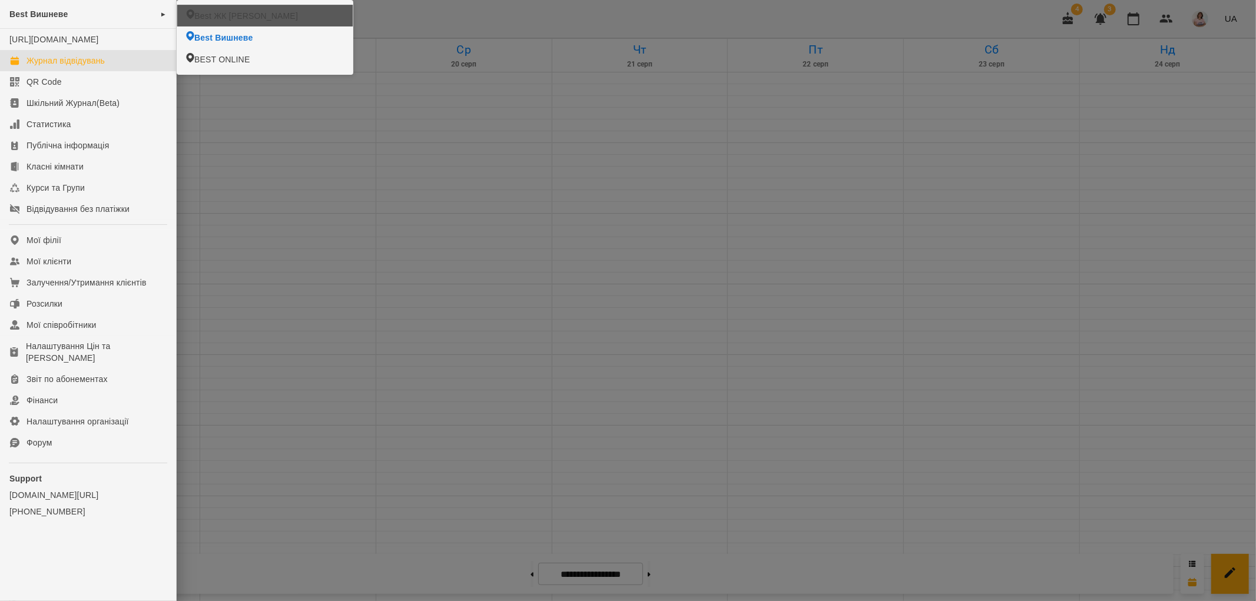
click at [199, 19] on span "Best ЖК [PERSON_NAME]" at bounding box center [246, 16] width 104 height 12
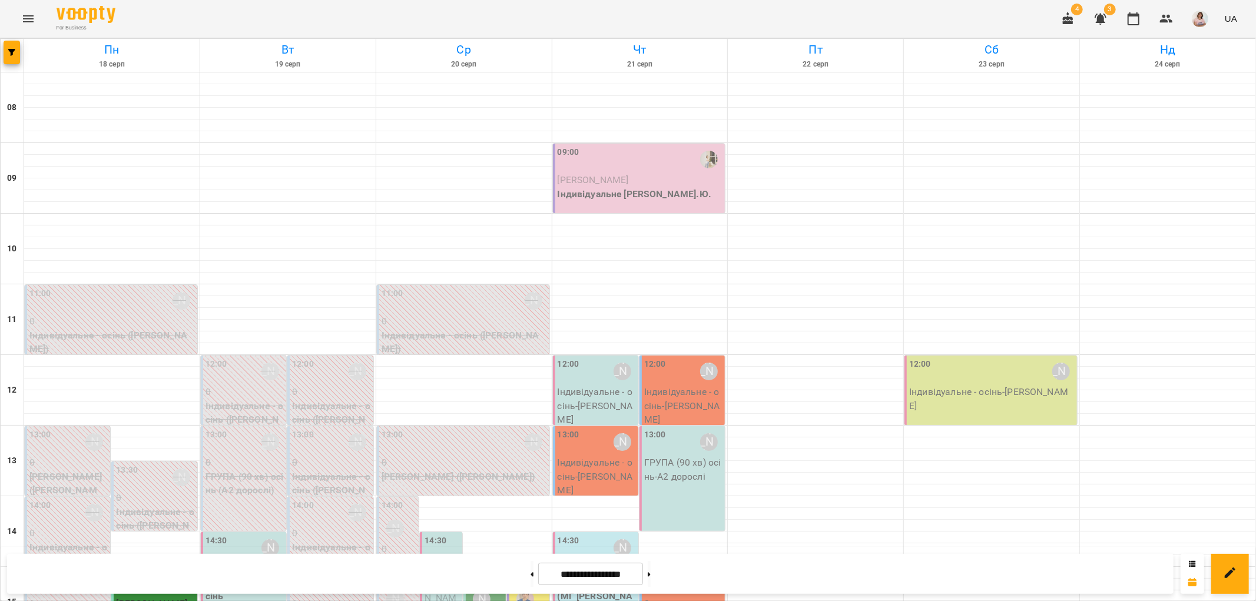
click at [32, 16] on icon "Menu" at bounding box center [28, 18] width 11 height 7
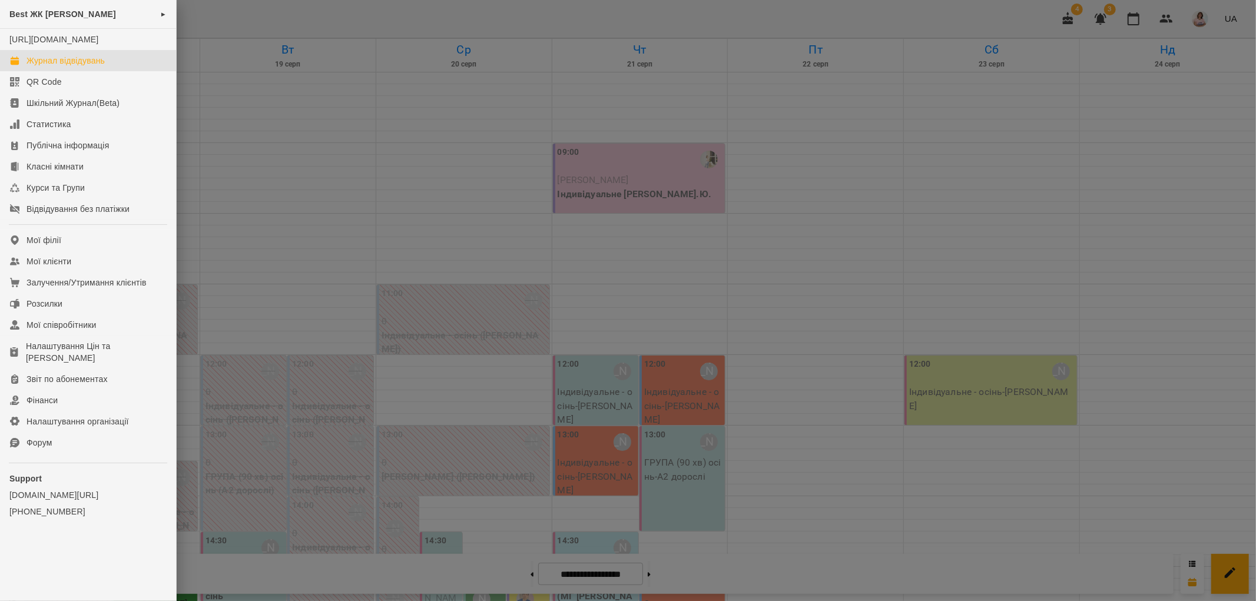
click at [87, 67] on div "Журнал відвідувань" at bounding box center [65, 61] width 78 height 12
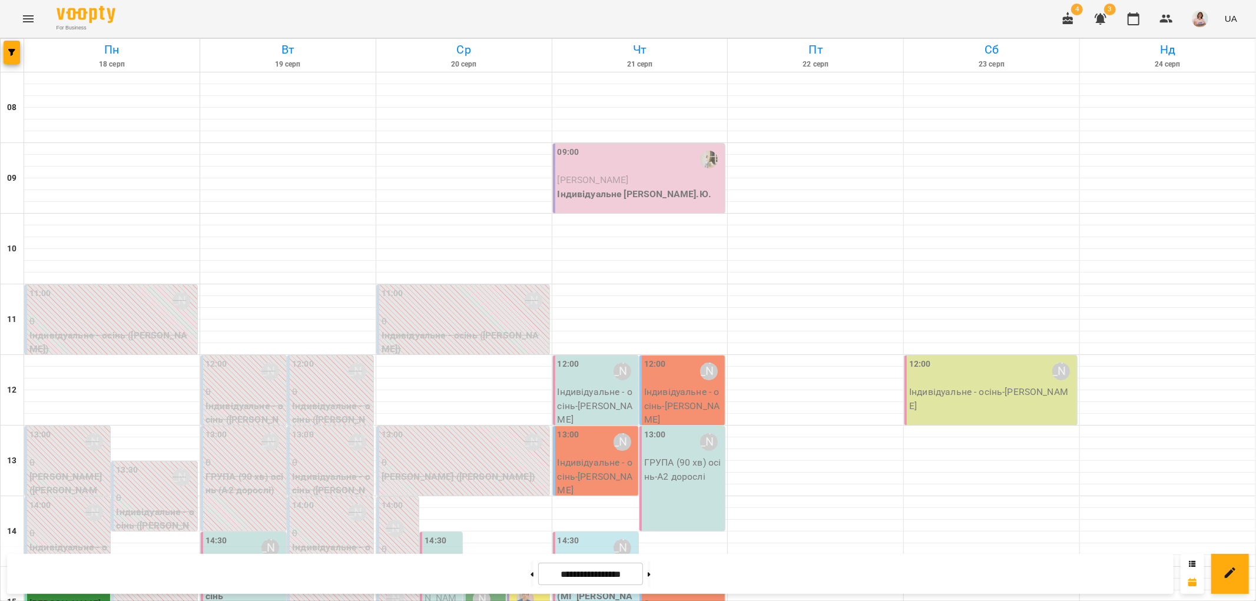
scroll to position [513, 0]
click at [22, 12] on icon "Menu" at bounding box center [28, 19] width 14 height 14
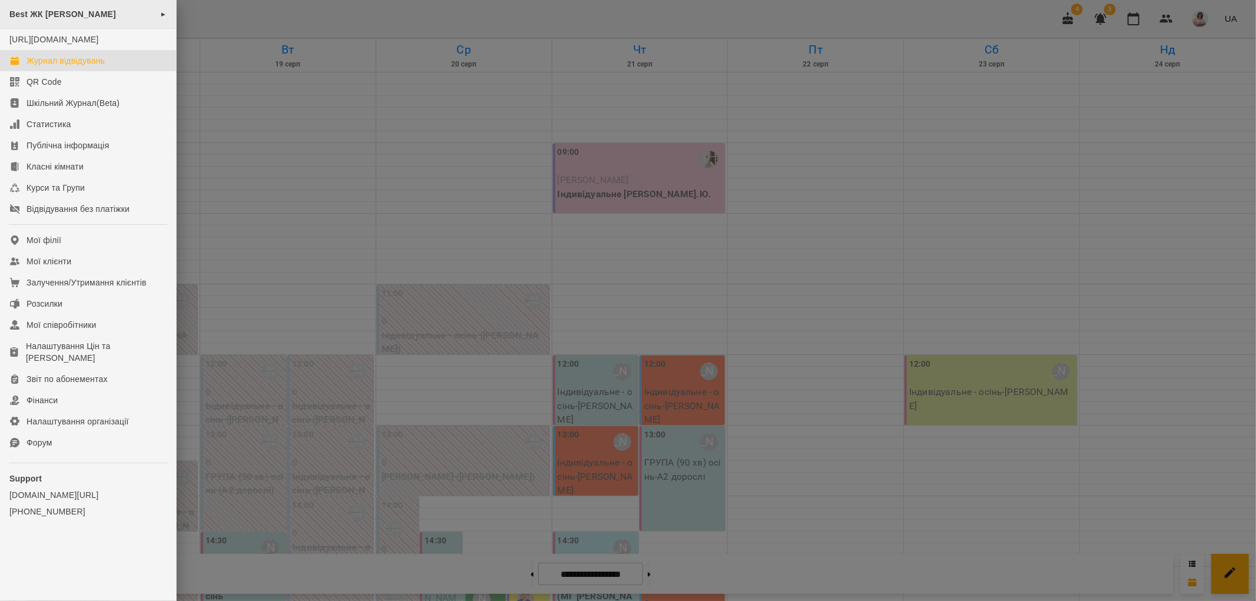
click at [85, 14] on div "Best ЖК [PERSON_NAME] ►" at bounding box center [88, 14] width 176 height 29
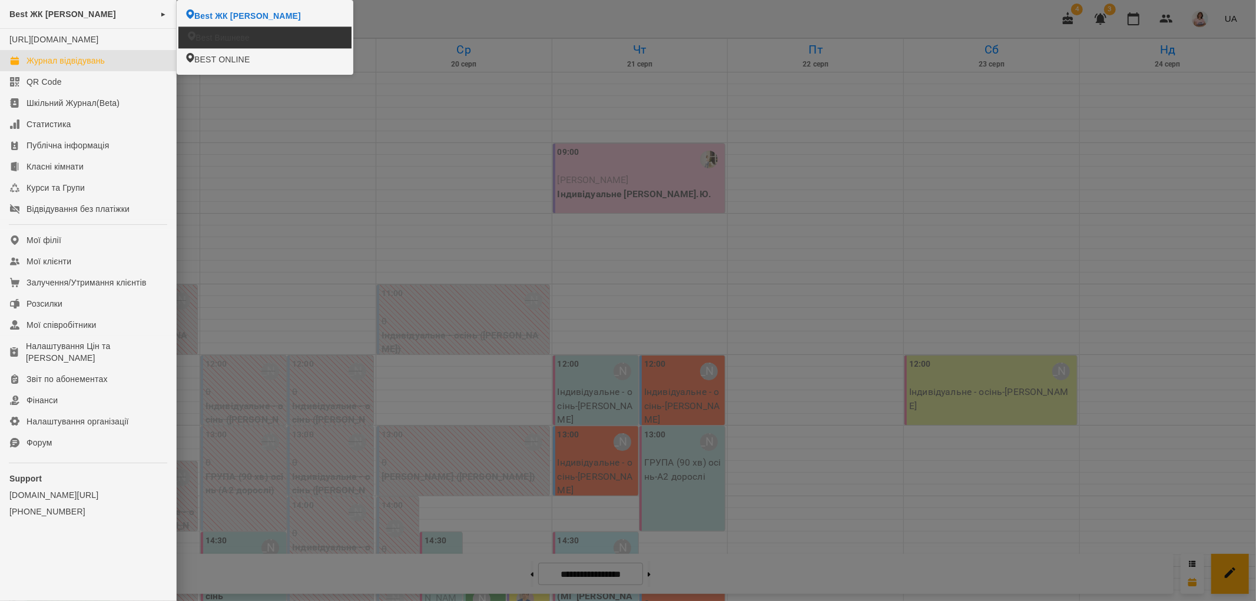
click at [228, 34] on span "Best Вишневе" at bounding box center [222, 38] width 54 height 12
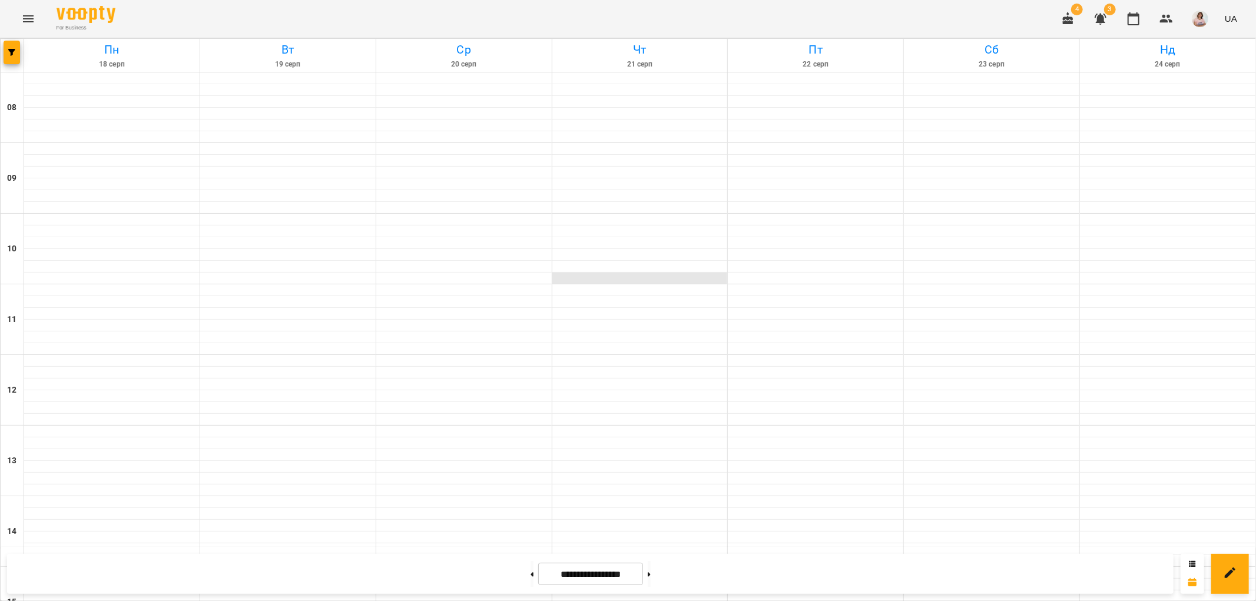
click at [568, 281] on div at bounding box center [639, 279] width 175 height 12
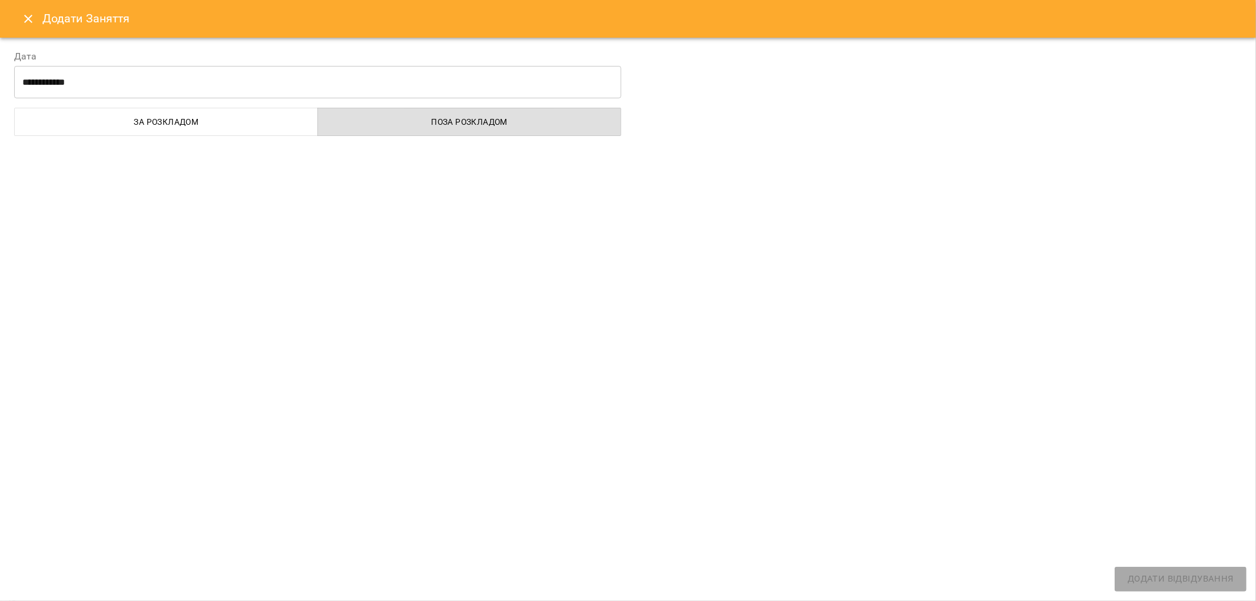
select select
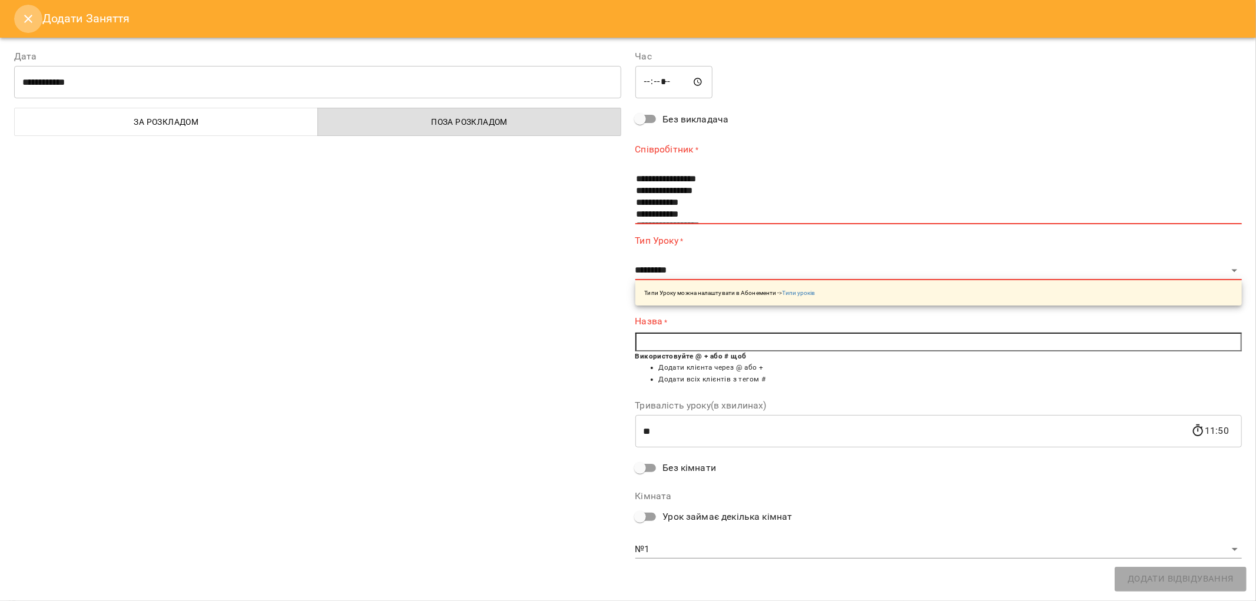
click at [28, 16] on icon "Close" at bounding box center [28, 19] width 14 height 14
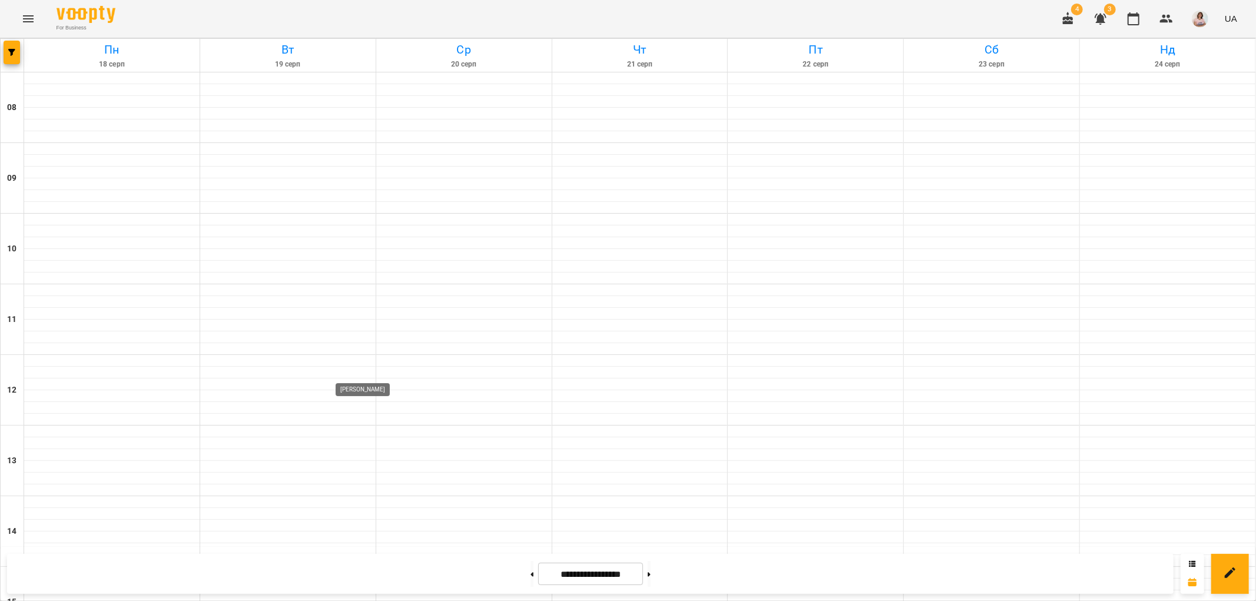
scroll to position [513, 0]
click at [530, 573] on button at bounding box center [531, 574] width 3 height 26
type input "**********"
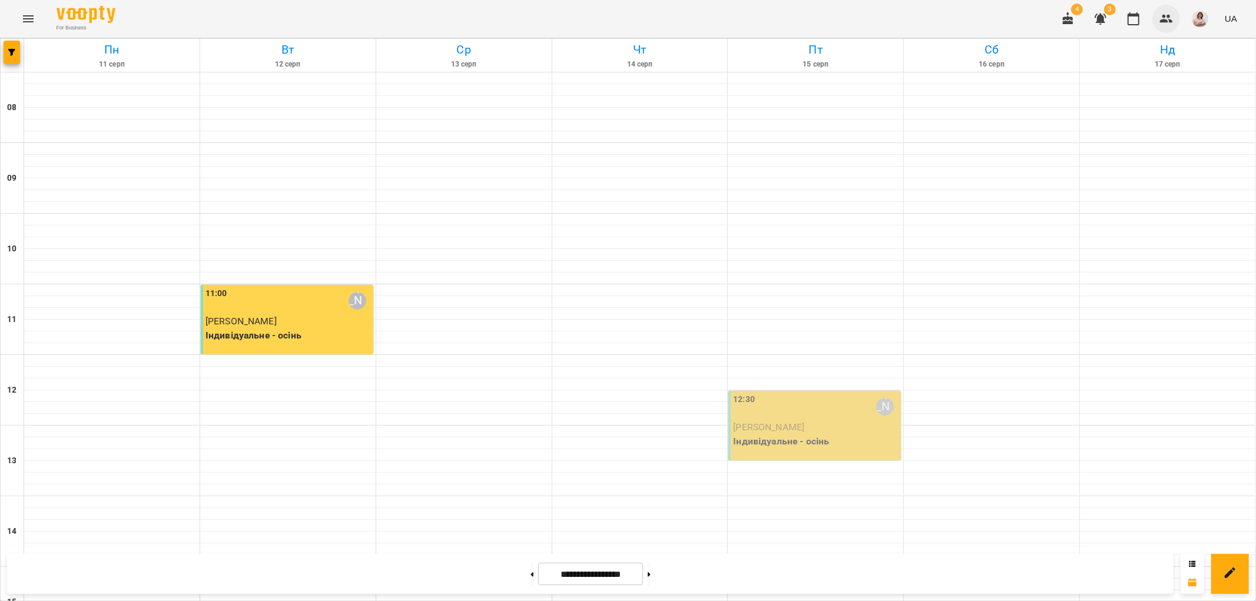
click at [1163, 15] on icon "button" at bounding box center [1166, 19] width 13 height 8
